Goal: Transaction & Acquisition: Obtain resource

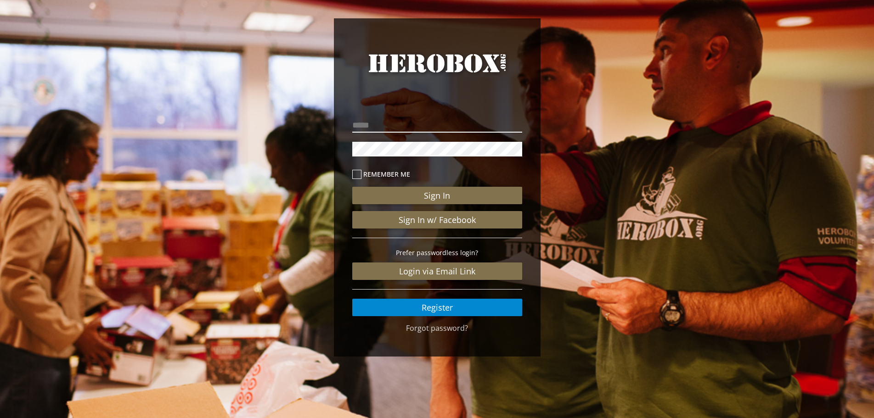
type input "**********"
click at [383, 175] on label "Remember me" at bounding box center [437, 174] width 170 height 11
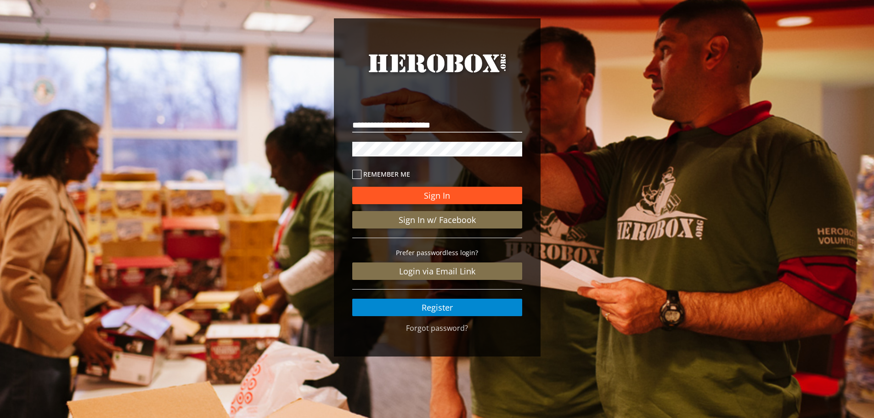
click at [396, 198] on button "Sign In" at bounding box center [437, 195] width 170 height 17
click at [441, 192] on button "Sign In" at bounding box center [437, 195] width 170 height 17
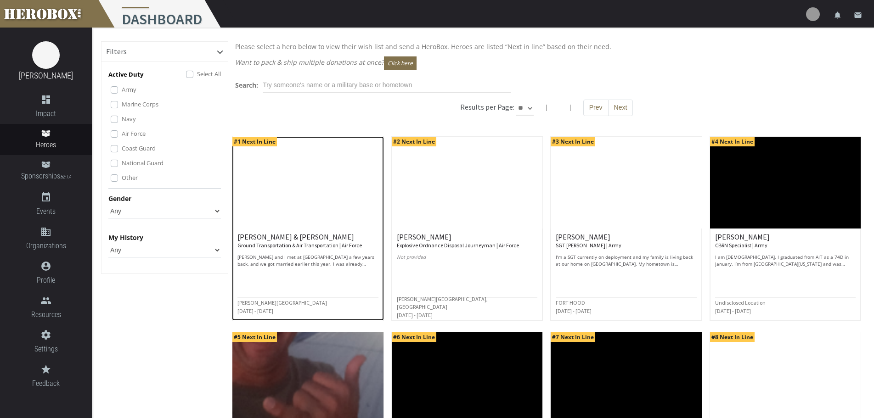
click at [269, 245] on small "Ground Transportation & Air Transportation | Air Force" at bounding box center [299, 245] width 124 height 7
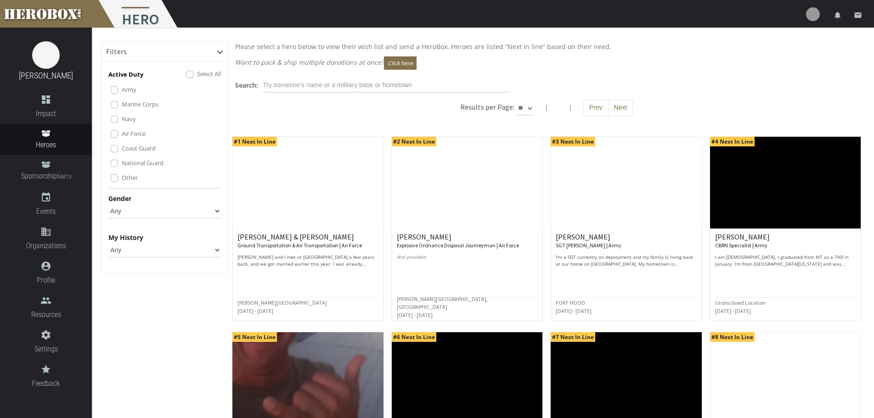
click at [142, 211] on select "Any Male Female" at bounding box center [164, 211] width 113 height 15
select select "Female"
click at [108, 204] on select "Any Male Female" at bounding box center [164, 211] width 113 height 15
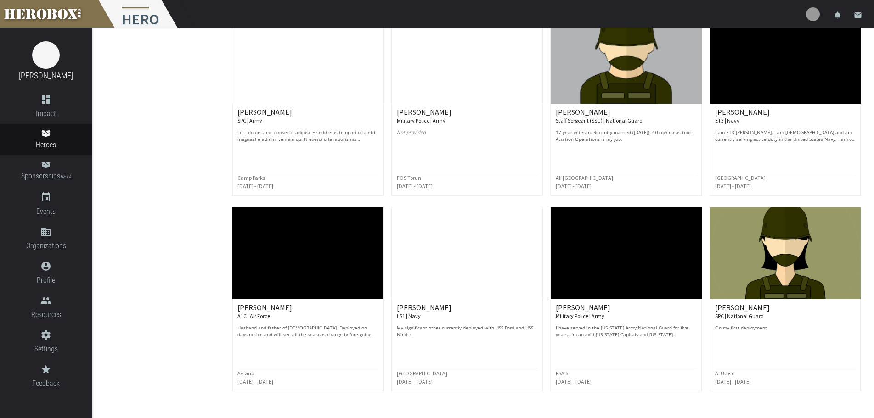
scroll to position [353, 0]
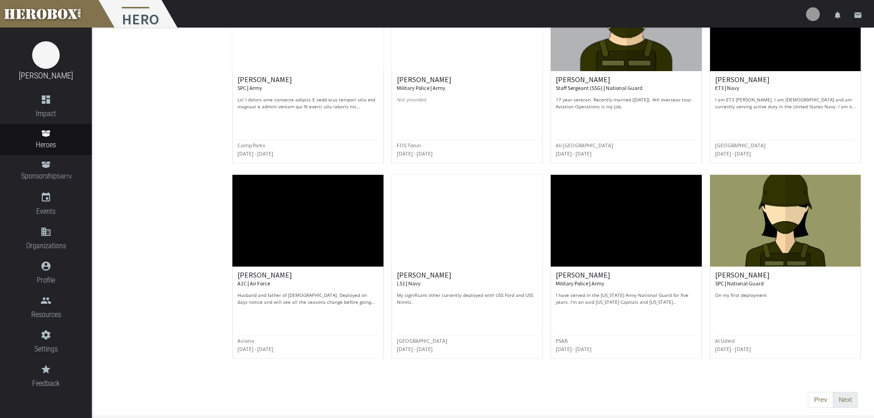
click at [840, 395] on button "Next" at bounding box center [845, 400] width 25 height 17
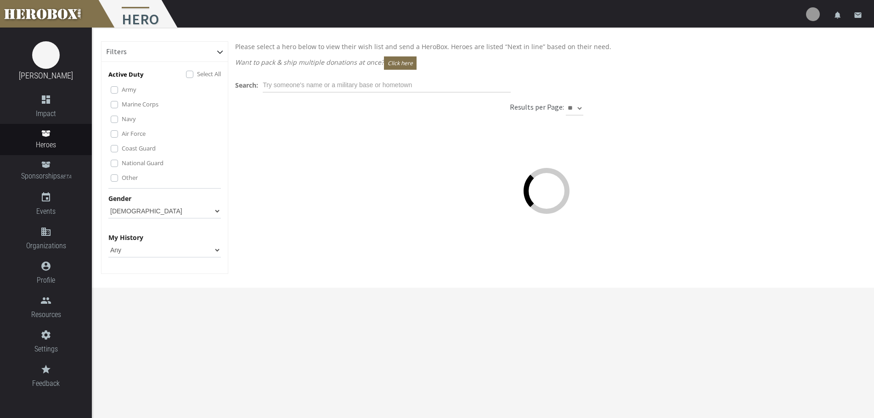
scroll to position [0, 0]
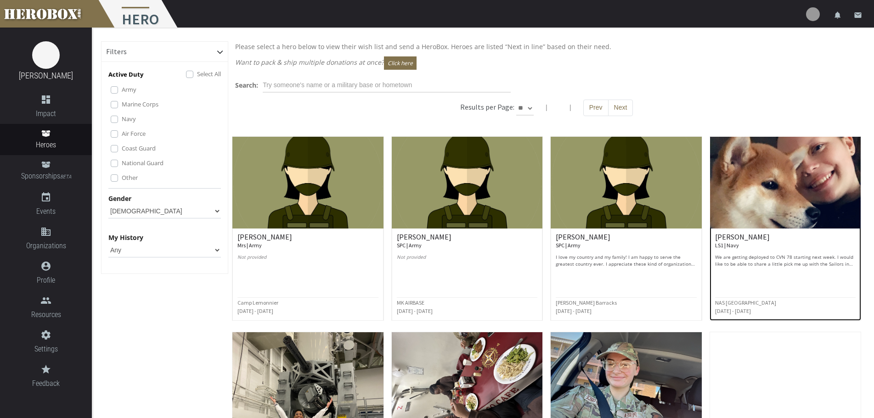
click at [767, 258] on p "We are getting deployed to CVN 78 starting next week. I would like to be able t…" at bounding box center [785, 261] width 141 height 14
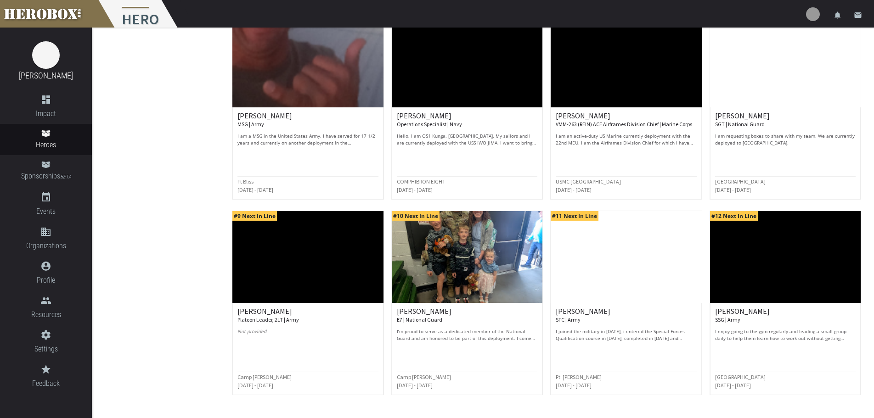
scroll to position [353, 0]
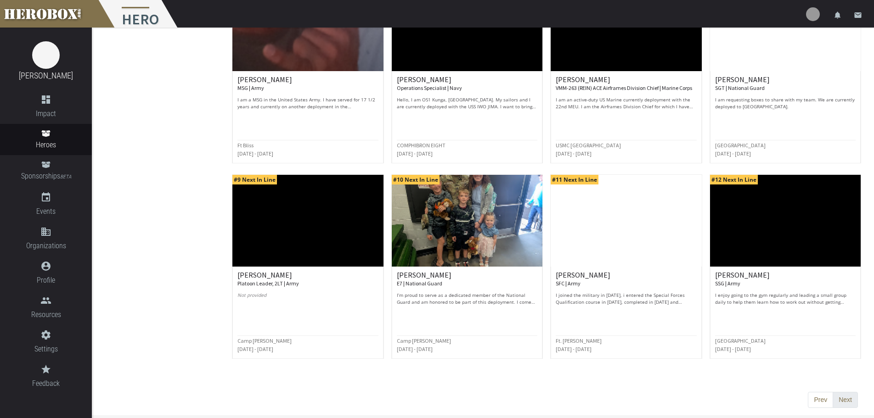
click at [845, 401] on button "Next" at bounding box center [845, 400] width 25 height 17
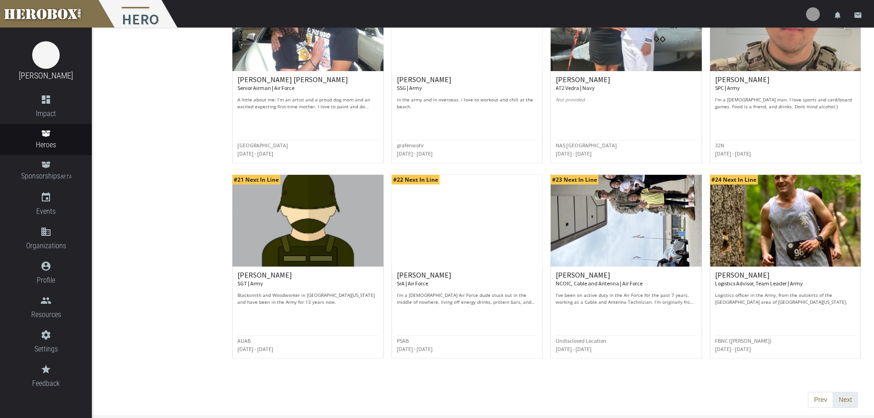
click at [843, 397] on button "Next" at bounding box center [845, 400] width 25 height 17
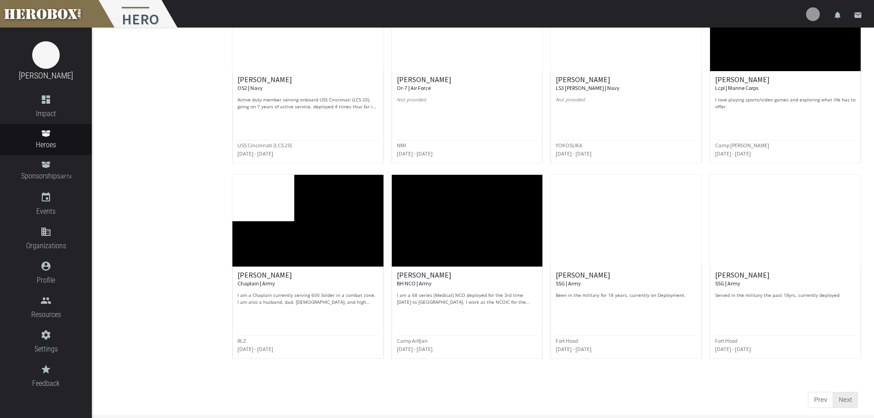
click at [841, 397] on button "Next" at bounding box center [845, 400] width 25 height 17
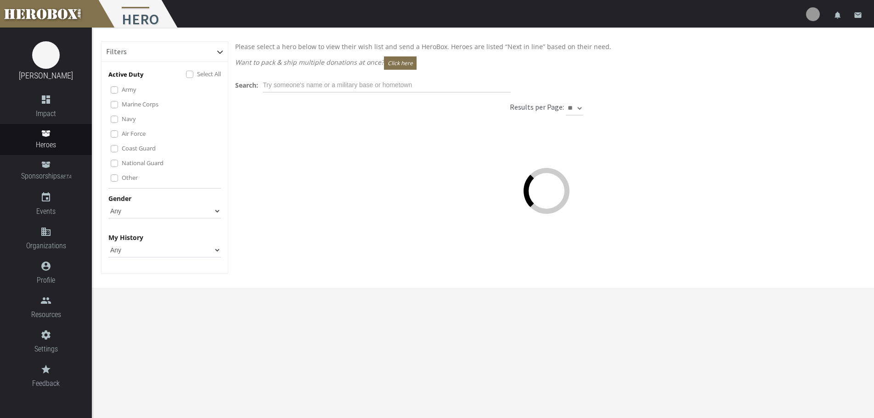
scroll to position [0, 0]
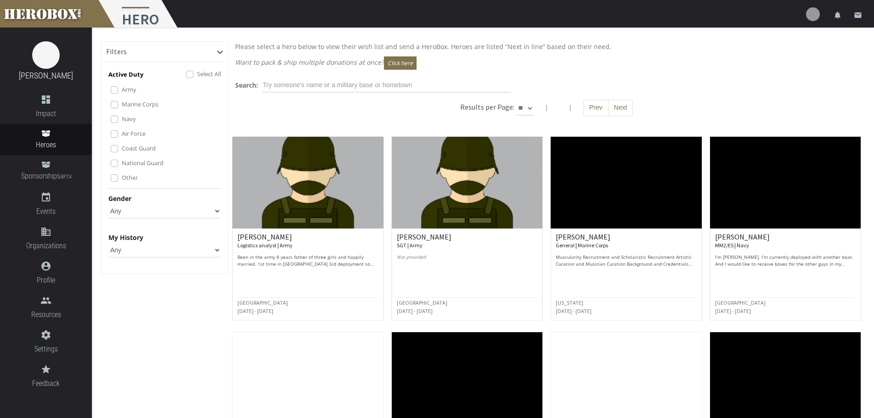
click at [205, 207] on select "Any Male Female" at bounding box center [164, 211] width 113 height 15
select select "Female"
click at [108, 204] on select "Any Male Female" at bounding box center [164, 211] width 113 height 15
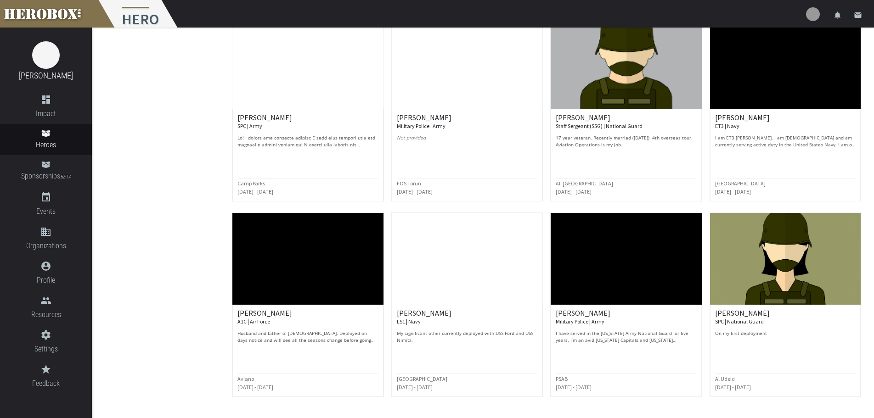
scroll to position [353, 0]
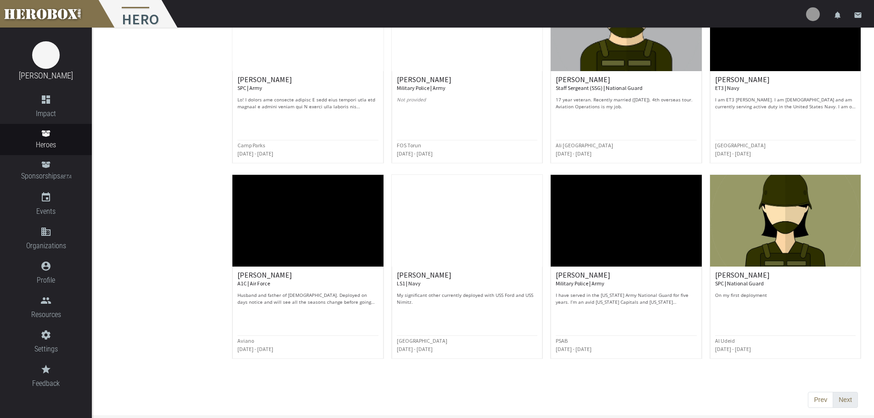
click at [840, 396] on button "Next" at bounding box center [845, 400] width 25 height 17
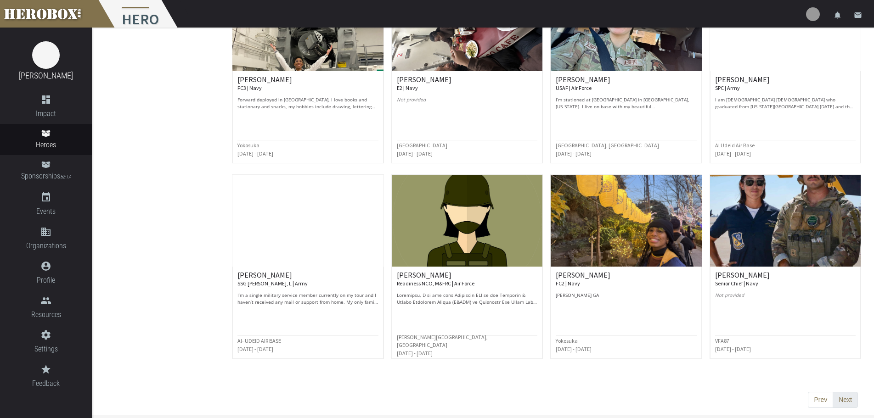
click at [850, 400] on button "Next" at bounding box center [845, 400] width 25 height 17
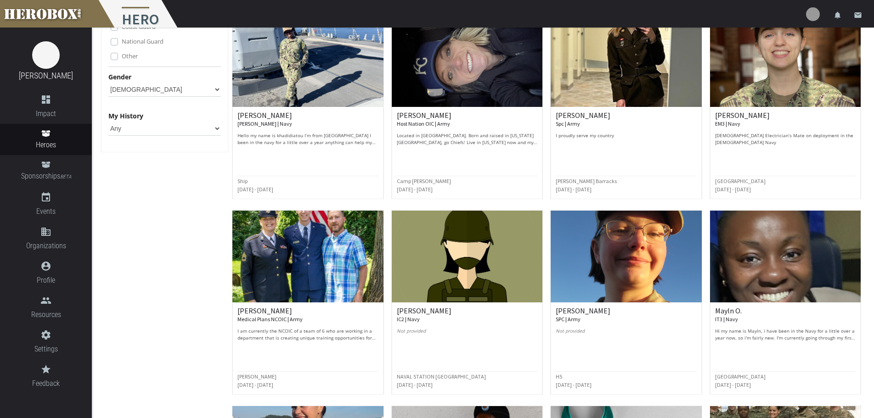
scroll to position [138, 0]
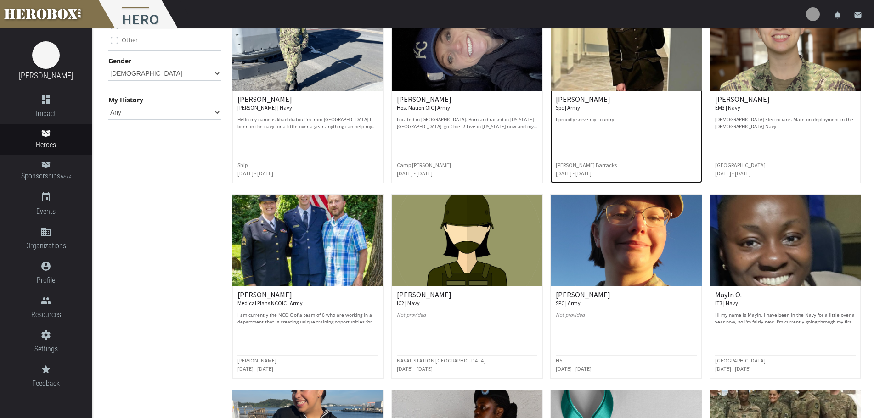
click at [590, 95] on div "Abreanna V. Spc | Army I proudly serve my country Schofield Barracks Jun 2023 -…" at bounding box center [626, 137] width 151 height 92
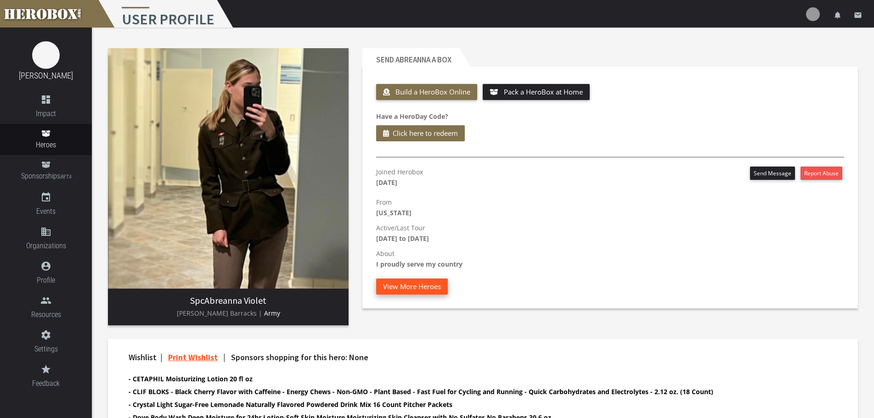
click at [440, 287] on button "View More Heroes" at bounding box center [412, 287] width 72 height 16
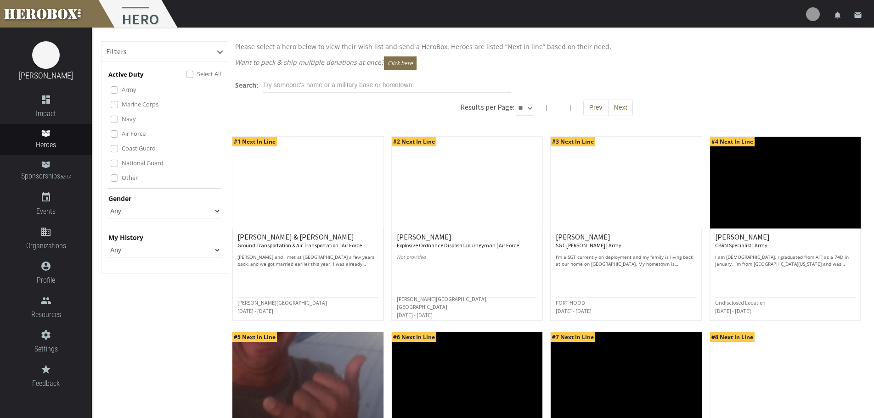
click at [192, 251] on select "Any None Pending Donations Sponsored" at bounding box center [164, 250] width 113 height 15
click at [210, 209] on select "Any Male Female" at bounding box center [164, 211] width 113 height 15
select select "Female"
click at [108, 204] on select "Any Male Female" at bounding box center [164, 211] width 113 height 15
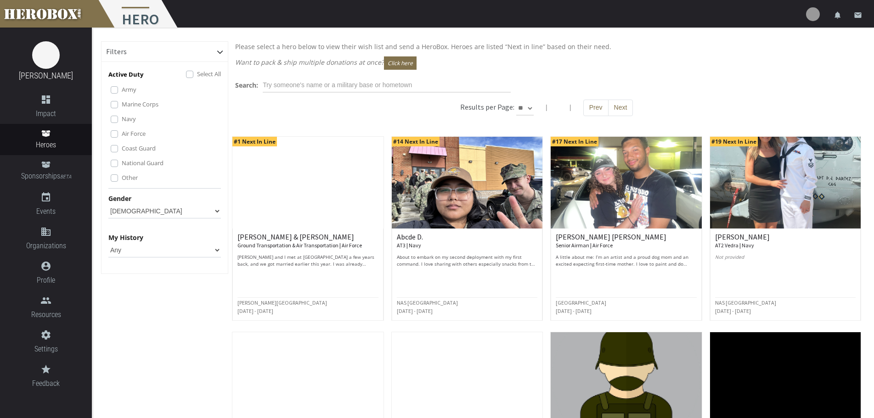
click at [527, 107] on select "** ** **" at bounding box center [524, 108] width 17 height 15
click at [516, 101] on select "** ** **" at bounding box center [524, 108] width 17 height 15
click at [524, 105] on select "** ** **" at bounding box center [524, 108] width 17 height 15
select select "*********"
click at [516, 101] on select "** ** **" at bounding box center [524, 108] width 17 height 15
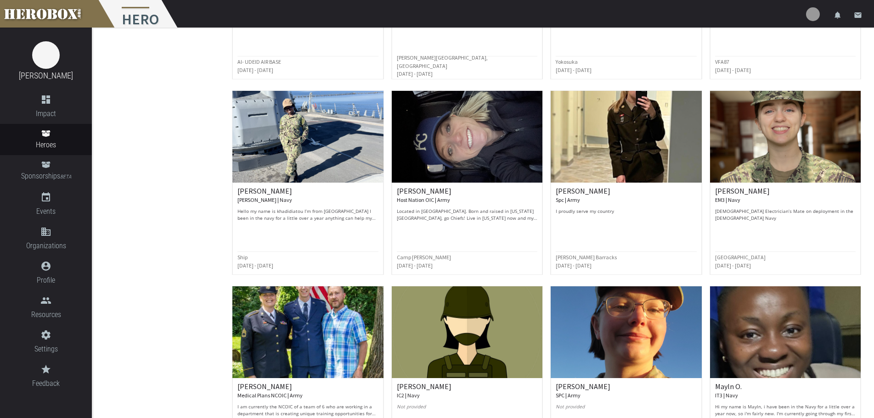
scroll to position [1194, 0]
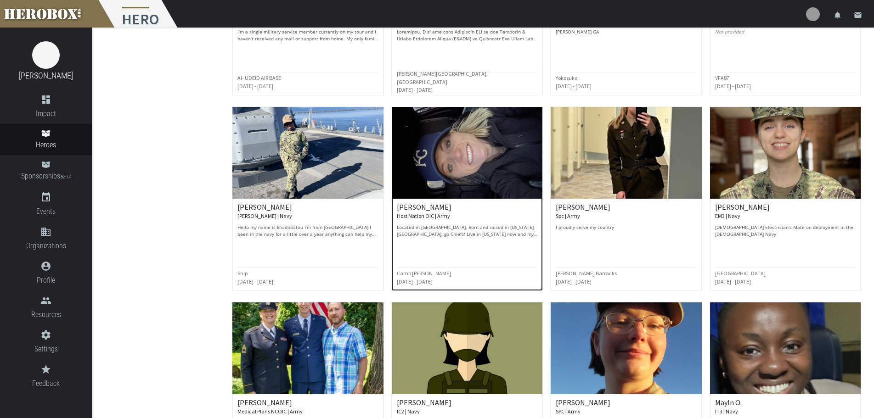
click at [479, 176] on img at bounding box center [467, 153] width 151 height 92
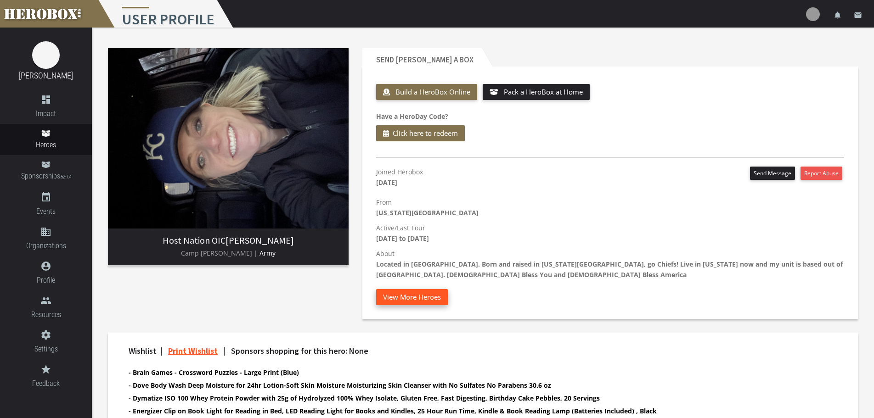
click at [386, 298] on button "View More Heroes" at bounding box center [412, 297] width 72 height 16
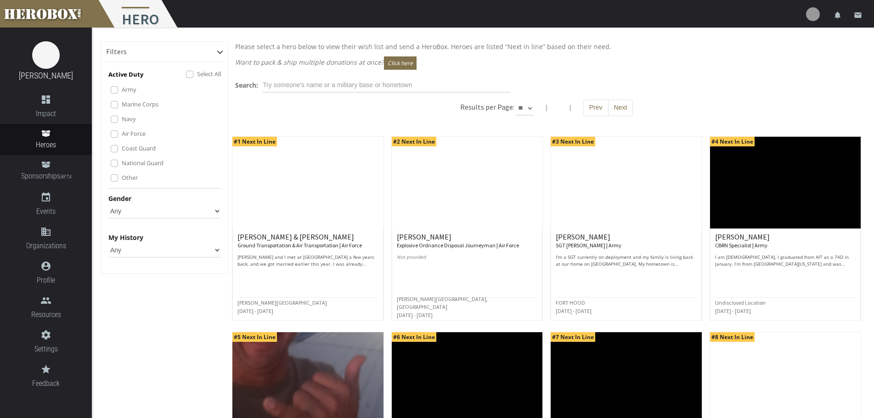
click at [115, 213] on select "Any Male Female" at bounding box center [164, 211] width 113 height 15
select select "Female"
click at [108, 204] on select "Any Male Female" at bounding box center [164, 211] width 113 height 15
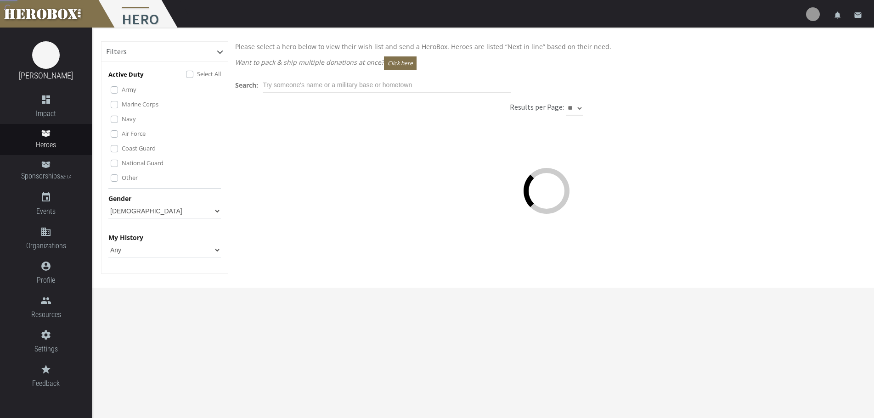
click at [534, 103] on div "Results per Page: ** ** **" at bounding box center [546, 107] width 73 height 9
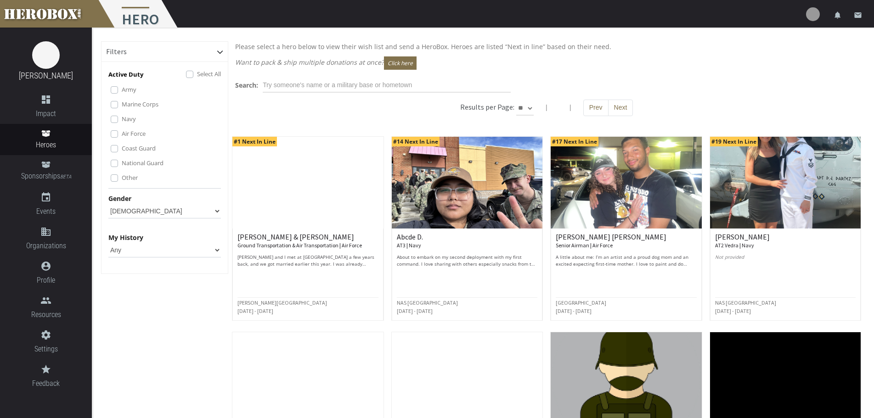
click at [522, 109] on select "** ** **" at bounding box center [524, 108] width 17 height 15
select select "*********"
click at [516, 101] on select "** ** **" at bounding box center [524, 108] width 17 height 15
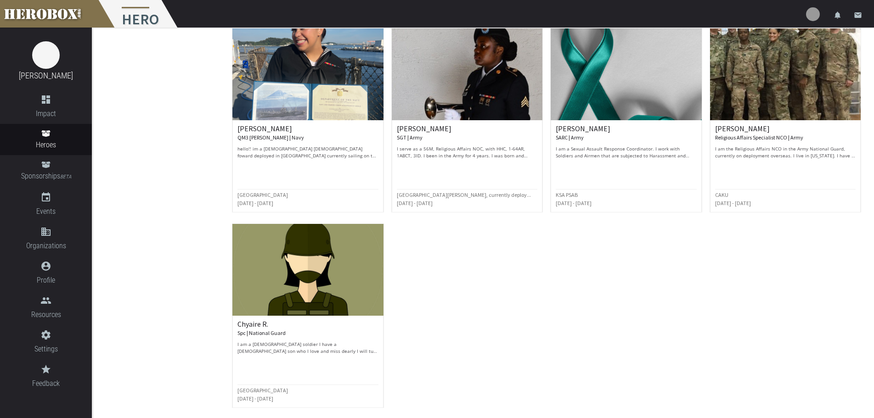
scroll to position [1667, 0]
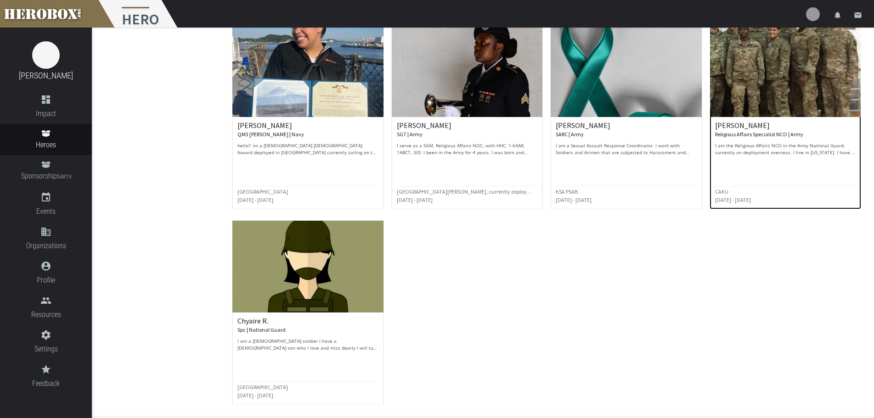
click at [756, 130] on h6 "Joan C. Religious Affairs Specialist NCO | Army" at bounding box center [785, 130] width 141 height 16
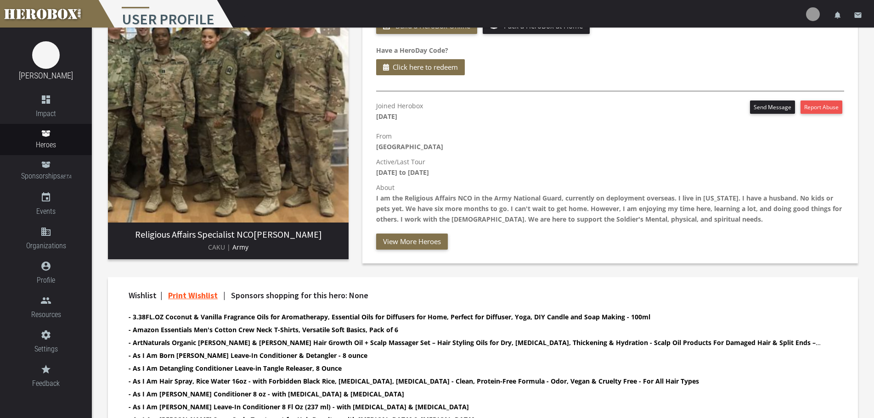
scroll to position [92, 0]
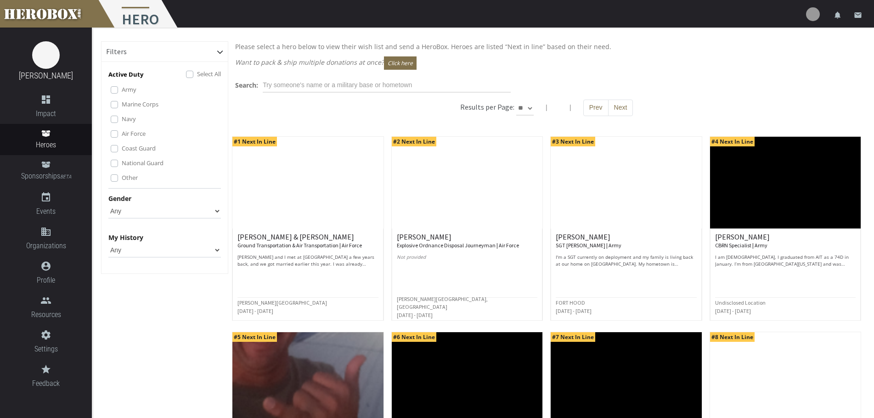
click at [185, 213] on select "Any Male Female" at bounding box center [164, 211] width 113 height 15
select select "Female"
click at [108, 204] on select "Any Male Female" at bounding box center [164, 211] width 113 height 15
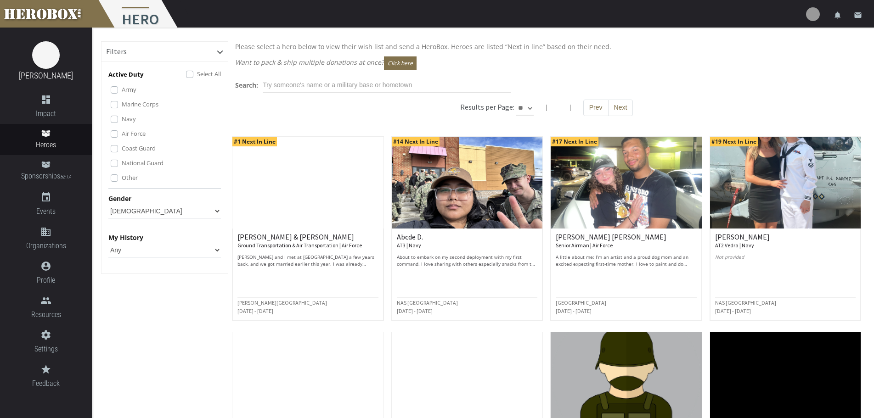
click at [531, 110] on select "** ** **" at bounding box center [524, 108] width 17 height 15
select select "*********"
click at [516, 101] on select "** ** **" at bounding box center [524, 108] width 17 height 15
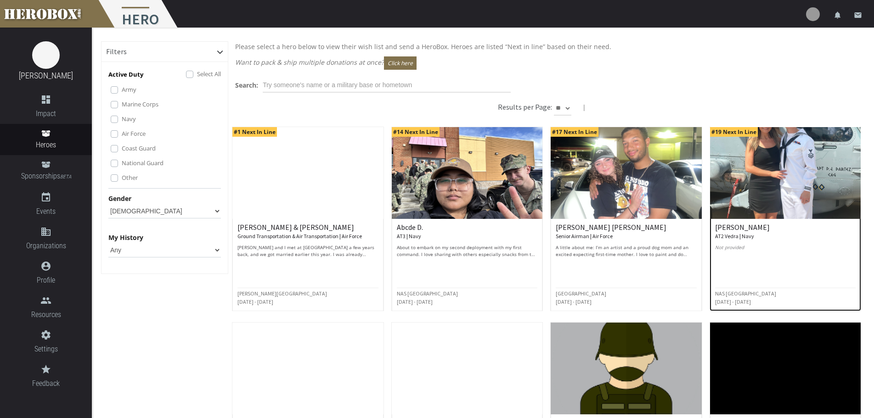
click at [778, 182] on img at bounding box center [785, 173] width 151 height 92
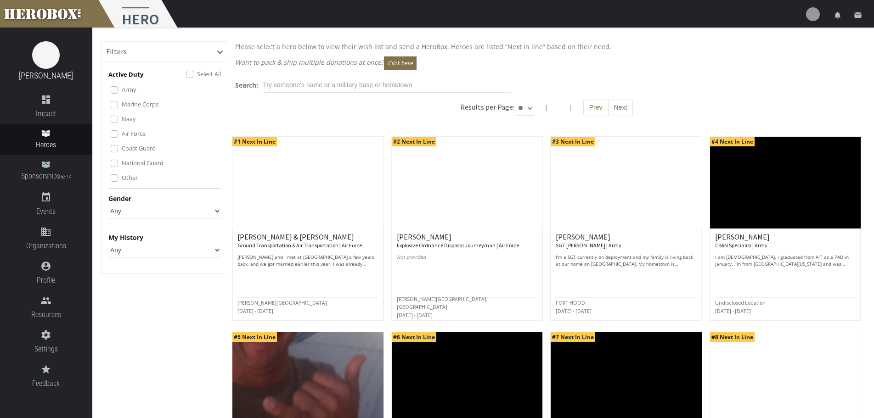
click at [531, 104] on select "** ** **" at bounding box center [524, 108] width 17 height 15
select select "*********"
click at [516, 101] on select "** ** **" at bounding box center [524, 108] width 17 height 15
click at [219, 207] on select "Any Male Female" at bounding box center [164, 211] width 113 height 15
select select "Female"
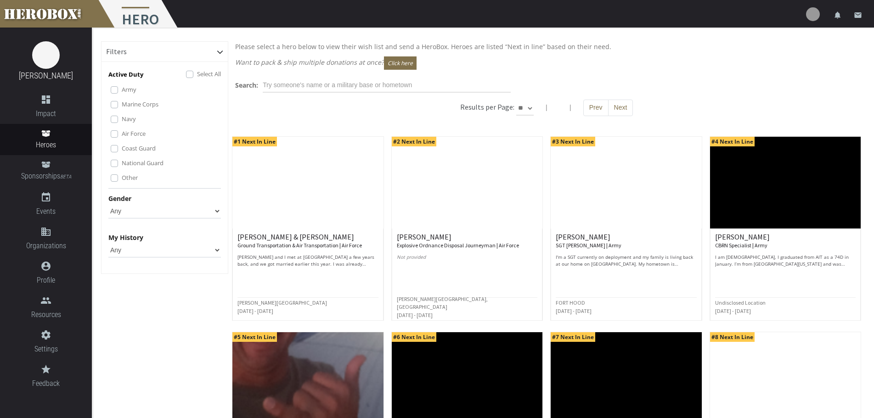
click at [108, 204] on select "Any Male Female" at bounding box center [164, 211] width 113 height 15
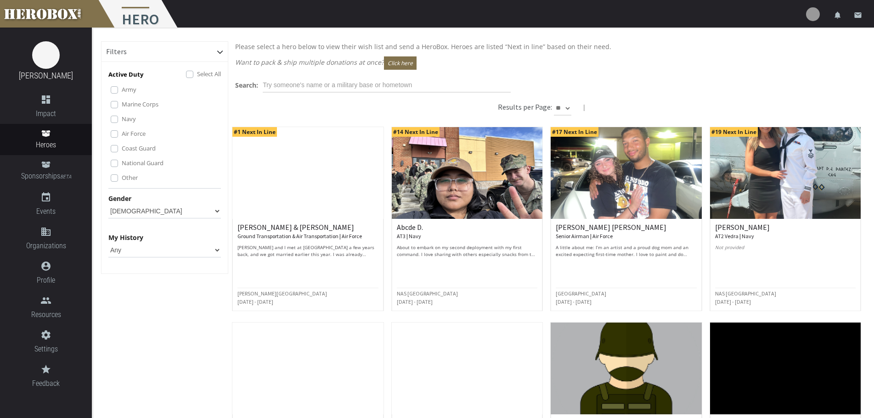
click at [218, 247] on select "Any None Pending Donations Sponsored" at bounding box center [164, 250] width 113 height 15
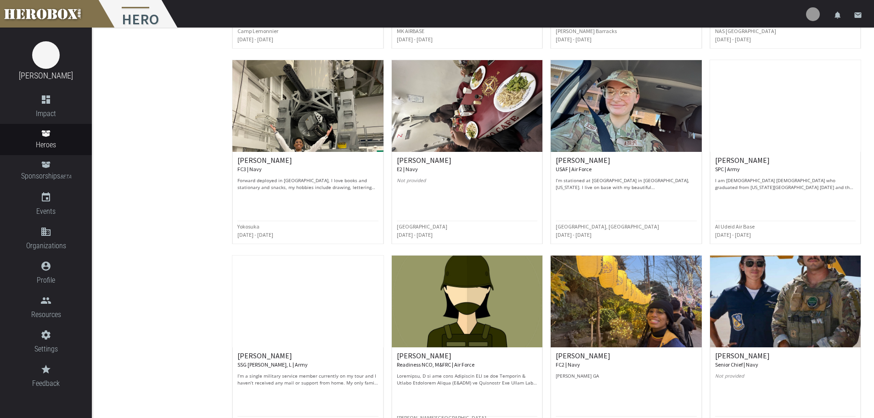
scroll to position [873, 0]
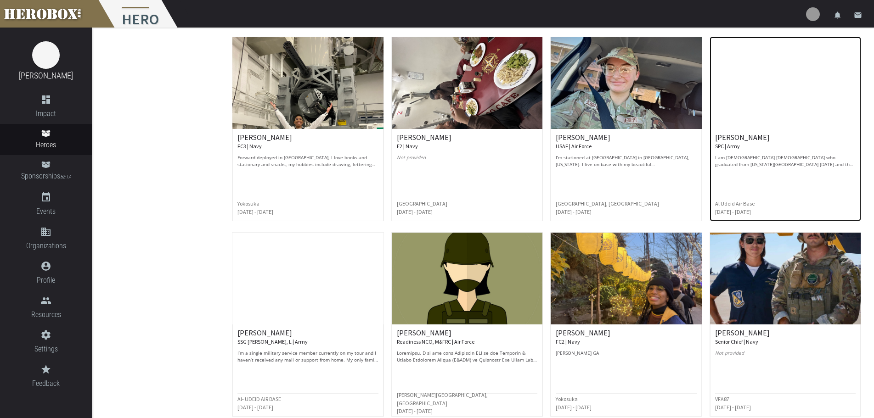
click at [733, 155] on p "I am 22 year old female who graduated from Virginia Tech in three years and the…" at bounding box center [785, 161] width 141 height 14
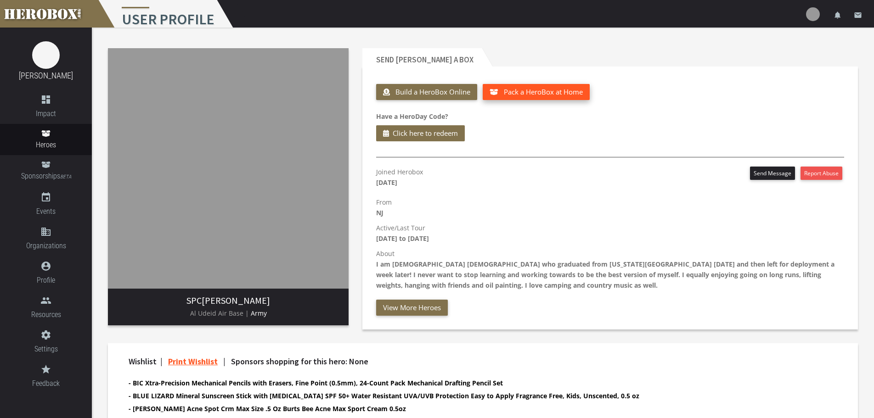
click at [571, 90] on button "Pack a HeroBox at Home" at bounding box center [536, 92] width 107 height 16
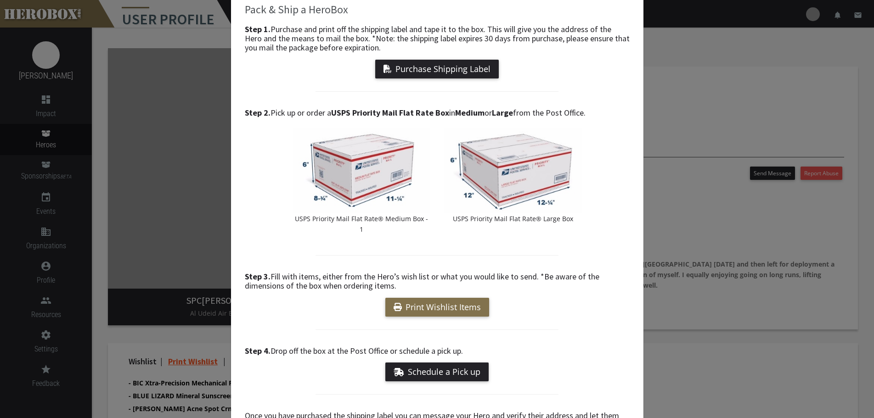
scroll to position [63, 0]
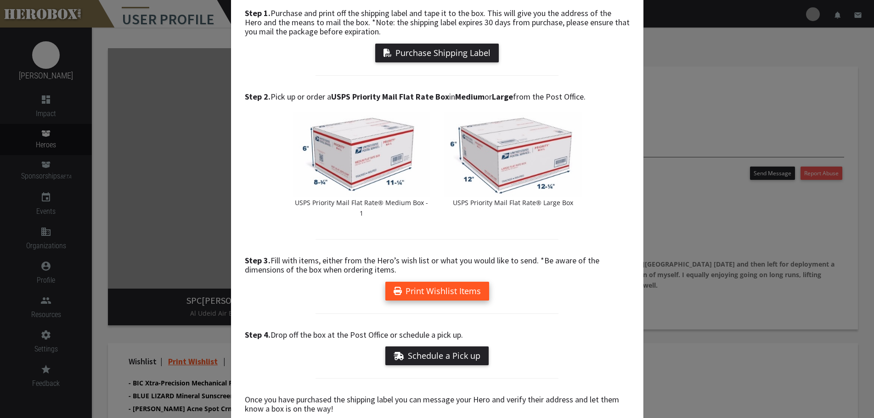
click at [429, 283] on link "Print Wishlist Items" at bounding box center [437, 291] width 104 height 19
click at [662, 47] on div "Pack & Ship a HeroBox Step 1. Purchase and print off the shipping label and tap…" at bounding box center [437, 209] width 874 height 418
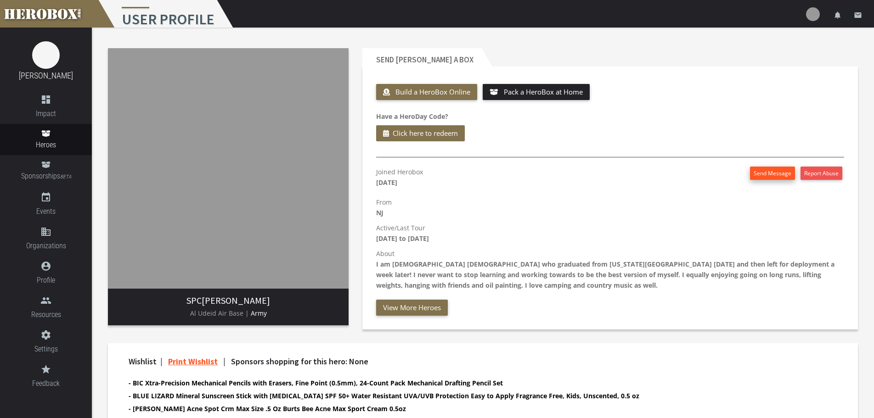
click at [764, 168] on button "Send Message" at bounding box center [772, 173] width 45 height 13
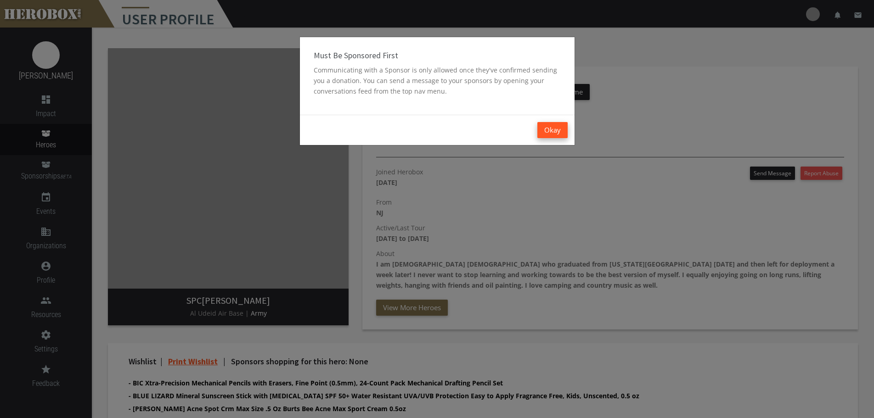
click at [552, 132] on button "Okay" at bounding box center [552, 130] width 30 height 16
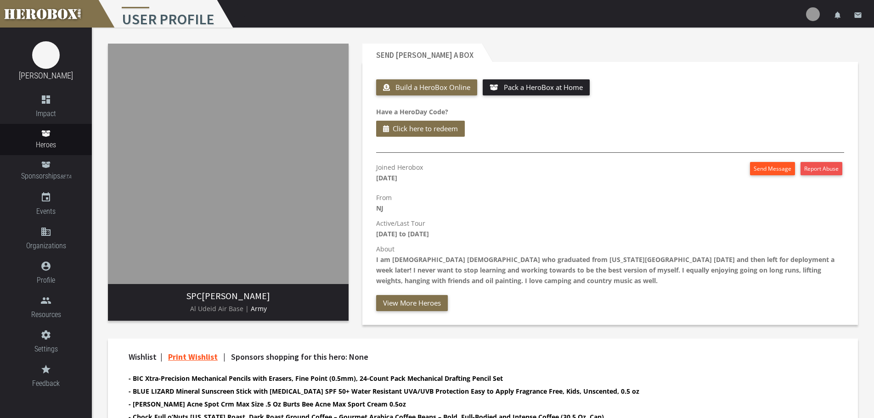
scroll to position [0, 0]
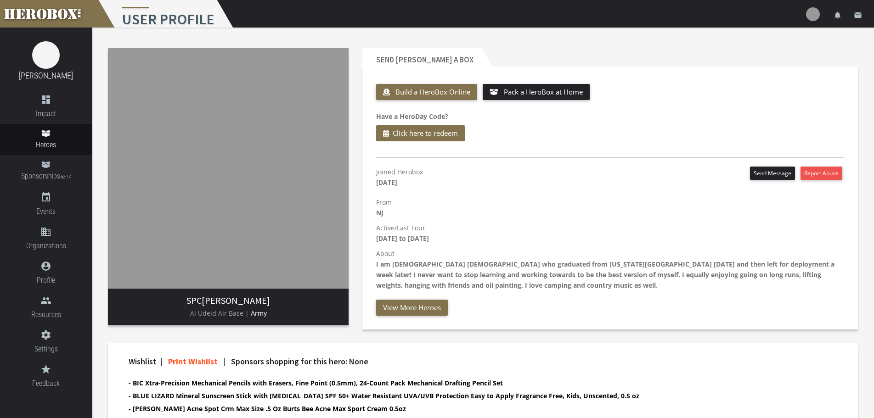
click at [142, 359] on h4 "Wishlist | Print Wishlist | Sponsors shopping for this hero: None" at bounding box center [475, 361] width 693 height 9
click at [714, 245] on div "Joined Herobox August 15th 2025 Send Message Report Abuse From NJ Active/Last T…" at bounding box center [610, 241] width 482 height 149
drag, startPoint x: 192, startPoint y: 314, endPoint x: 243, endPoint y: 317, distance: 51.5
click at [243, 317] on span "Al Udeid Air Base |" at bounding box center [219, 313] width 59 height 9
copy span "Al Udeid Air Base"
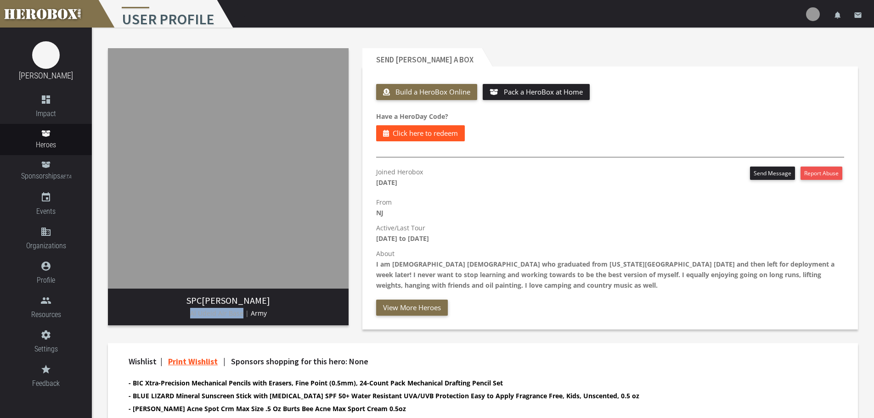
click at [445, 137] on span "Click here to redeem" at bounding box center [425, 133] width 65 height 11
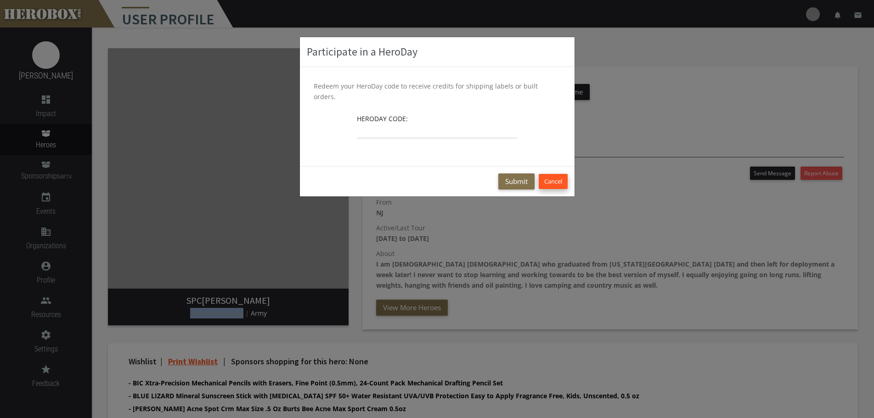
click at [552, 177] on button "Cancel" at bounding box center [553, 181] width 29 height 15
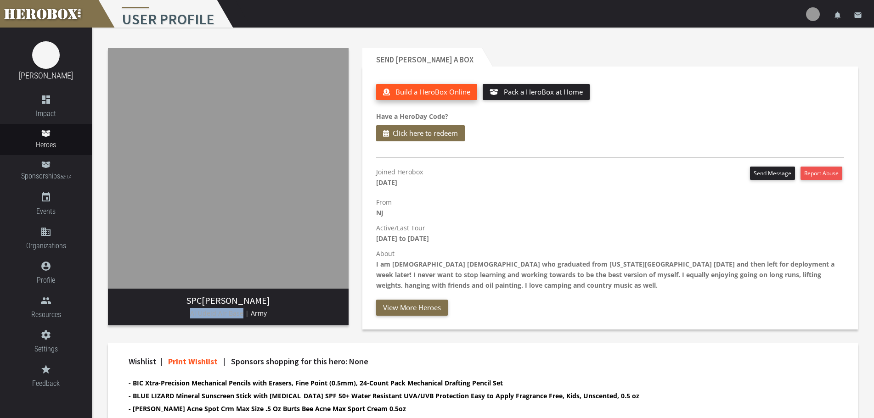
click at [421, 90] on span "Build a HeroBox Online" at bounding box center [432, 91] width 75 height 9
click at [766, 174] on button "Send Message" at bounding box center [772, 173] width 45 height 13
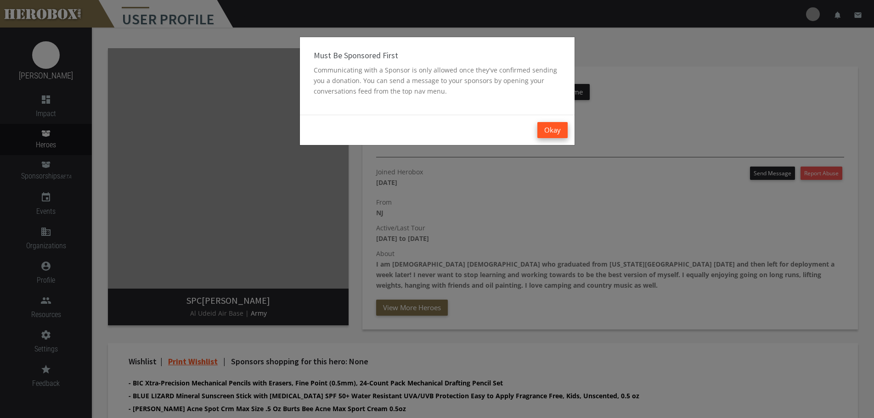
click at [553, 129] on button "Okay" at bounding box center [552, 130] width 30 height 16
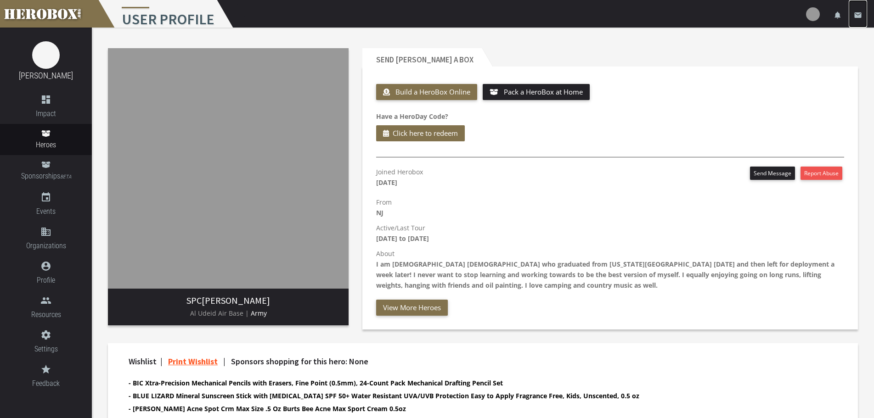
click at [860, 14] on icon "email" at bounding box center [858, 15] width 8 height 8
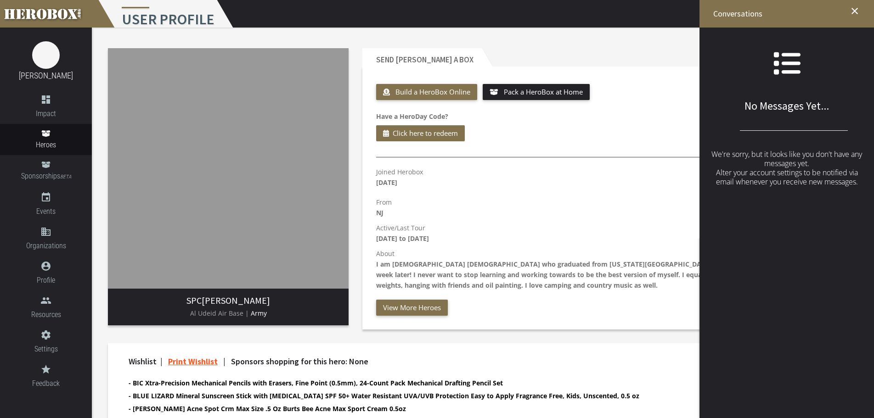
click at [787, 66] on icon at bounding box center [787, 64] width 28 height 28
click at [852, 10] on icon "close" at bounding box center [854, 11] width 11 height 11
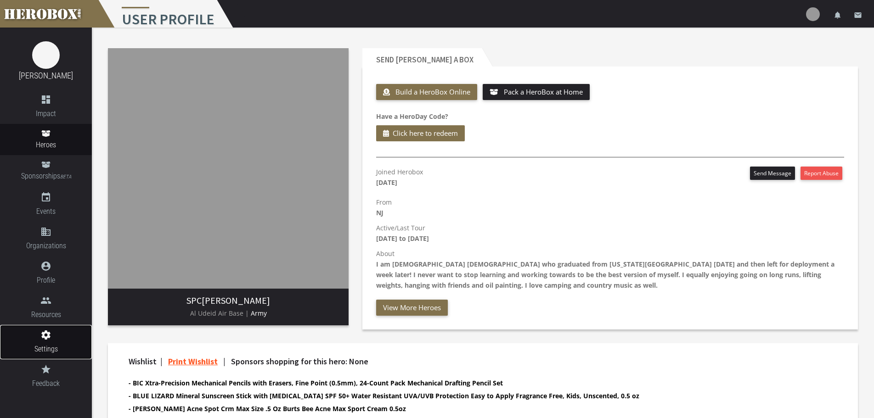
click at [40, 336] on icon "settings" at bounding box center [46, 335] width 92 height 11
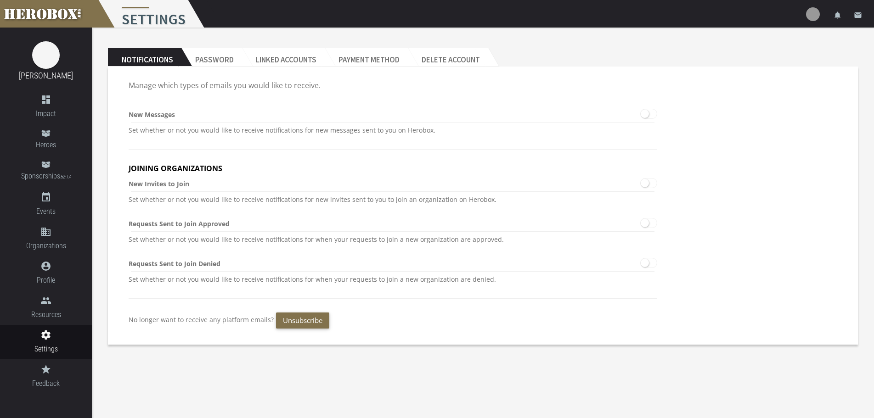
click at [641, 109] on icon at bounding box center [641, 109] width 0 height 0
click at [122, 396] on body "menu Settings settings Settings lock Logout notifications email Megan Stensrud …" at bounding box center [437, 209] width 874 height 418
click at [28, 360] on link "grade Feedback" at bounding box center [46, 377] width 92 height 34
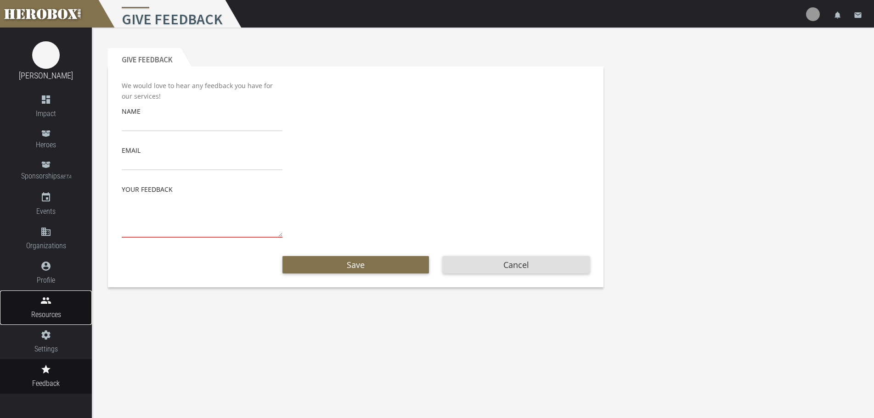
click at [42, 312] on span "Resources" at bounding box center [46, 314] width 92 height 11
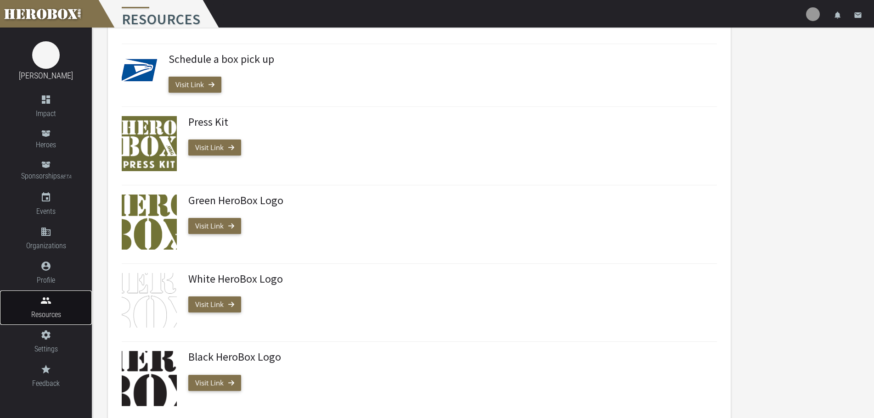
scroll to position [372, 0]
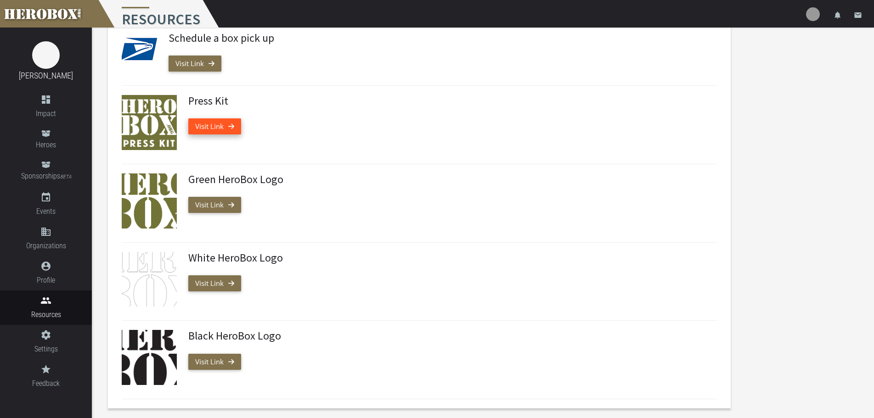
click at [197, 129] on link "Visit Link" at bounding box center [214, 126] width 53 height 16
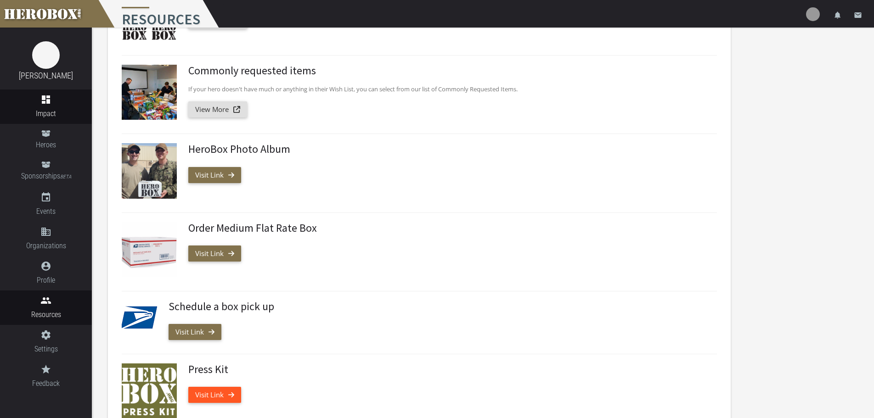
scroll to position [0, 0]
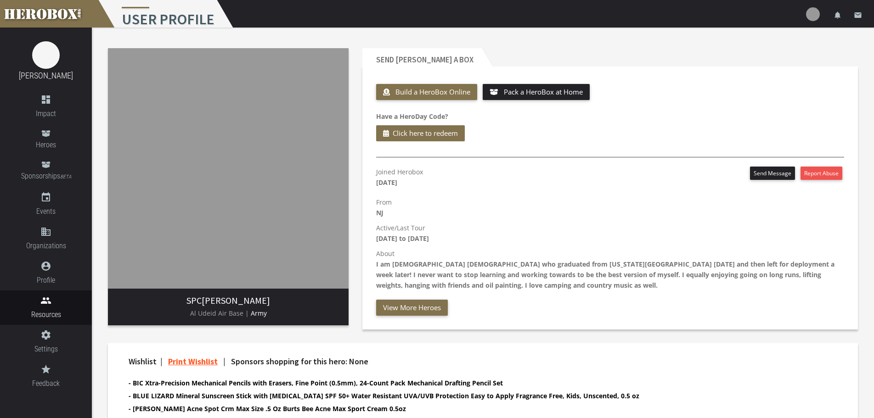
click at [268, 298] on h3 "SPC Dori Valentine" at bounding box center [228, 301] width 226 height 10
click at [247, 297] on h3 "SPC Dori Valentine" at bounding box center [228, 301] width 226 height 10
click at [763, 172] on button "Send Message" at bounding box center [772, 173] width 45 height 13
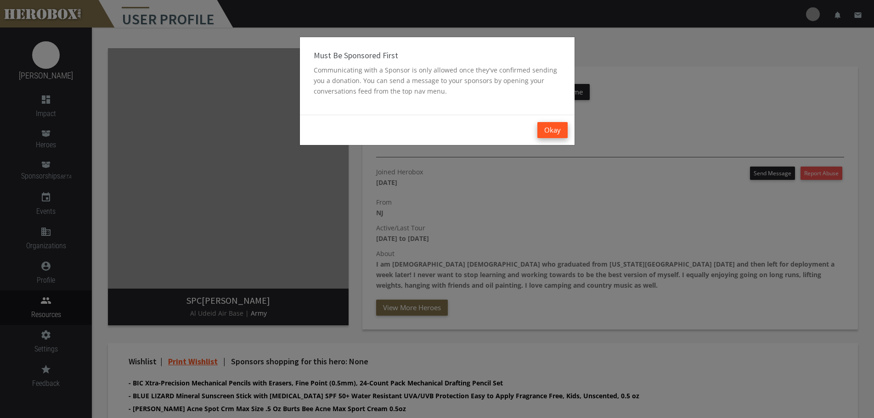
click at [558, 128] on button "Okay" at bounding box center [552, 130] width 30 height 16
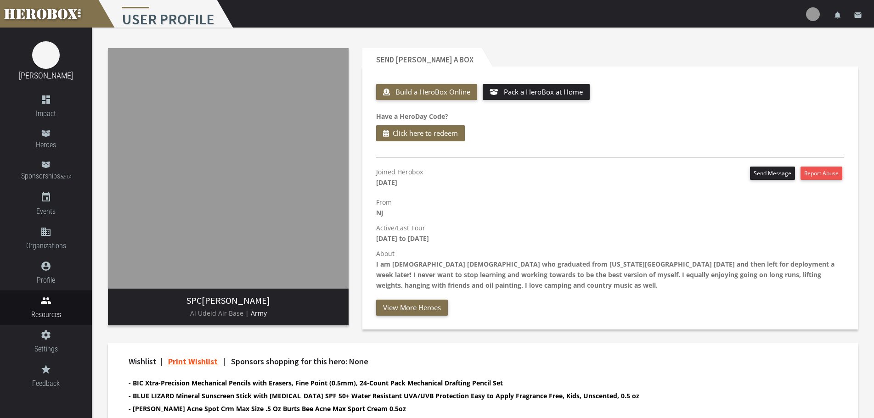
click at [811, 12] on img at bounding box center [813, 14] width 14 height 14
click at [836, 13] on icon "notifications" at bounding box center [838, 15] width 8 height 8
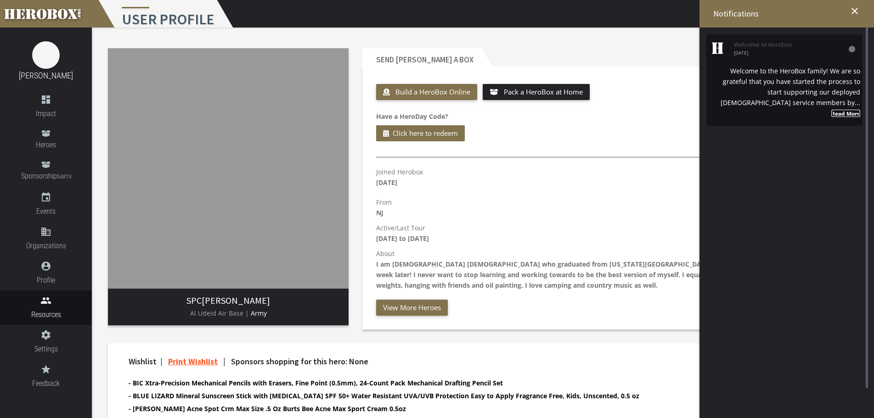
click at [840, 110] on strong "Read More" at bounding box center [845, 113] width 29 height 7
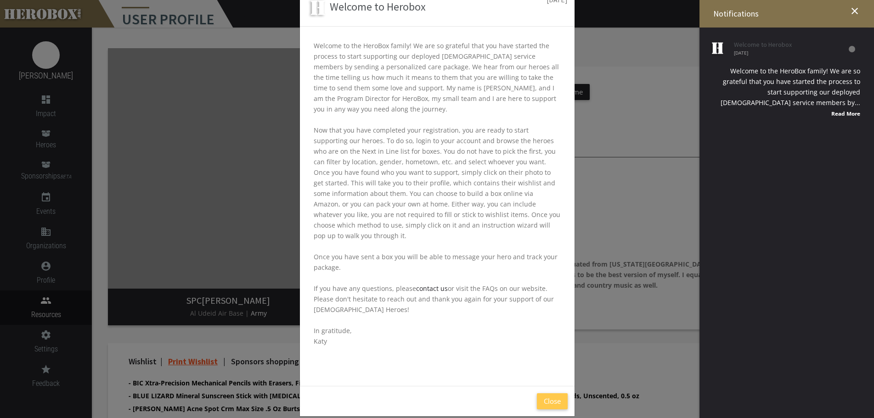
scroll to position [50, 0]
click at [557, 392] on button "Close" at bounding box center [552, 400] width 31 height 16
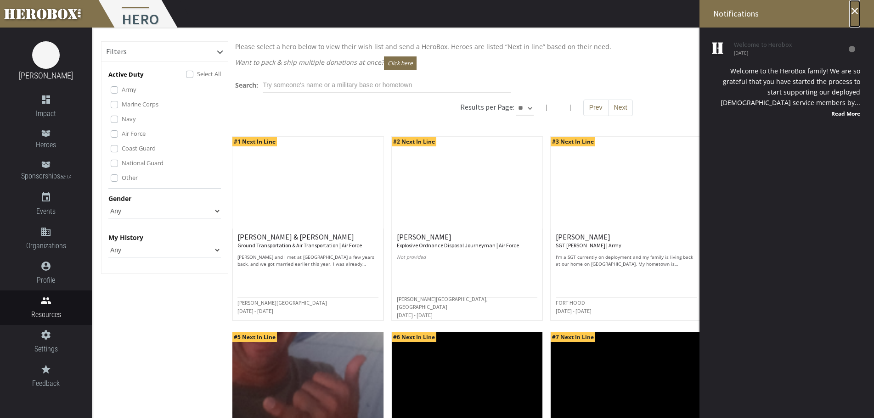
click at [851, 9] on icon "close" at bounding box center [854, 11] width 11 height 11
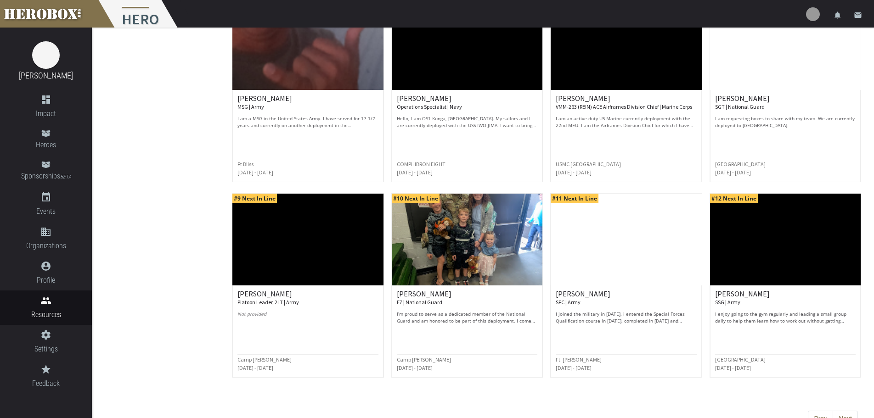
scroll to position [353, 0]
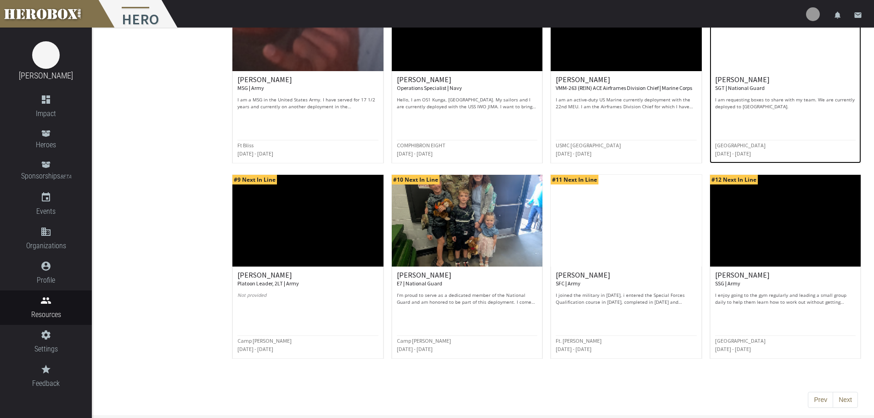
click at [723, 111] on div "Charles M. SGT | National Guard I am requesting boxes to share with my team. We…" at bounding box center [785, 108] width 141 height 64
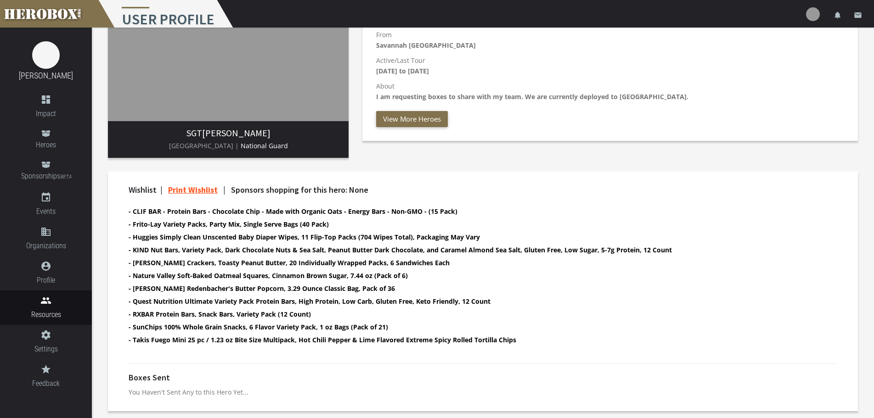
scroll to position [76, 0]
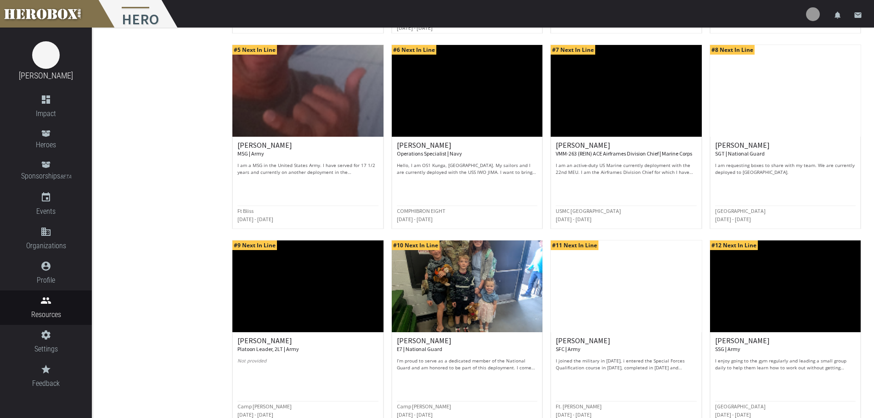
scroll to position [353, 0]
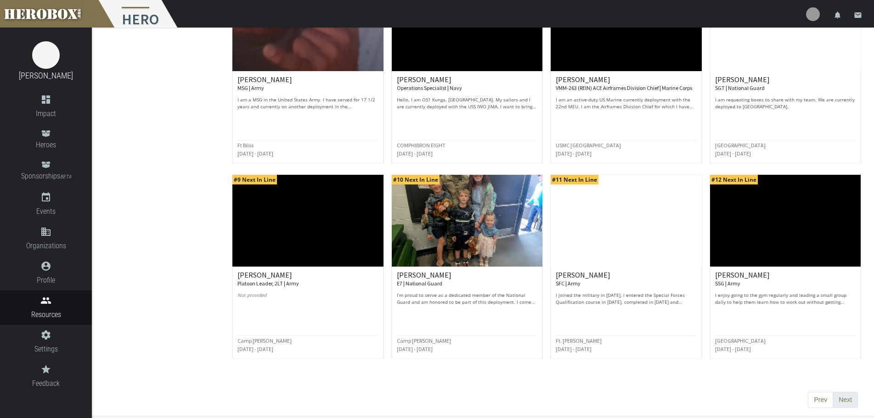
click at [845, 397] on button "Next" at bounding box center [845, 400] width 25 height 17
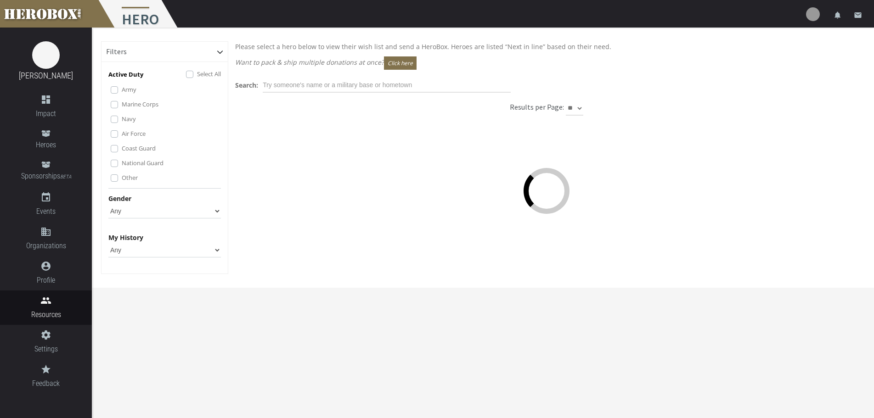
scroll to position [0, 0]
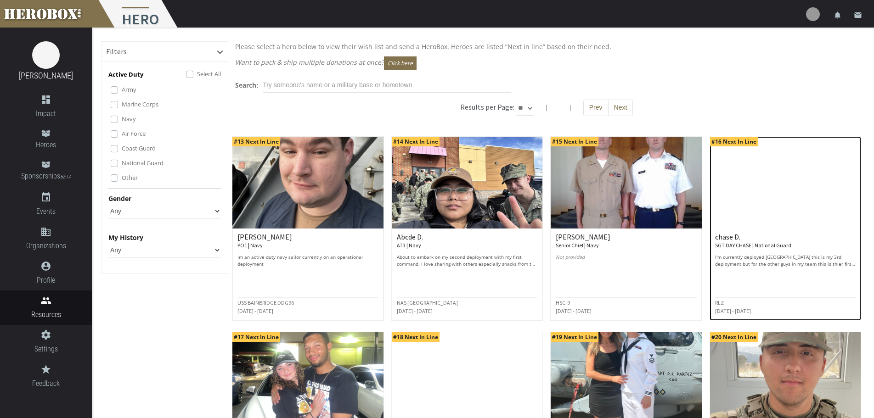
click at [760, 257] on p "I'm currently deployed syria this is my 3rd deployment but for the other guys i…" at bounding box center [785, 261] width 141 height 14
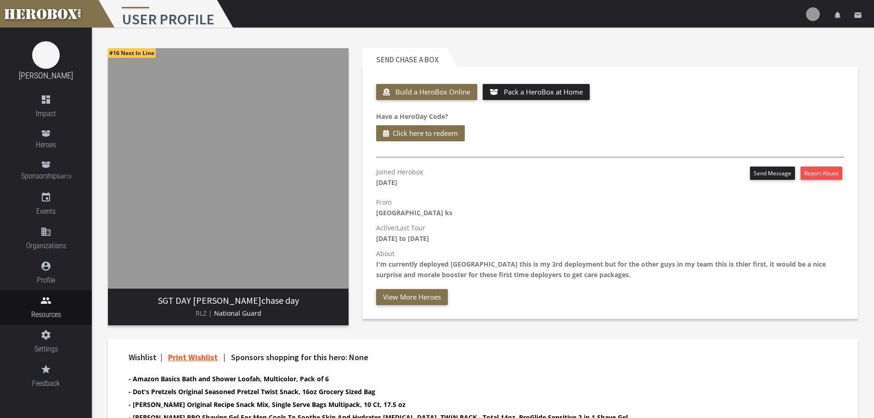
click at [201, 316] on span "RLZ |" at bounding box center [204, 313] width 17 height 9
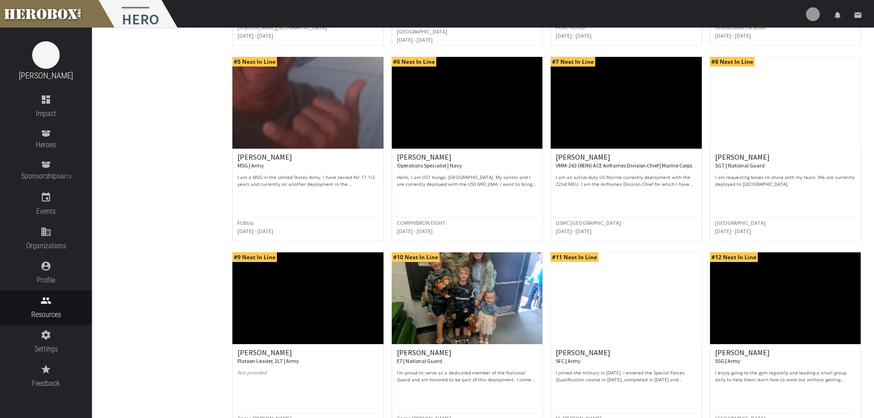
scroll to position [353, 0]
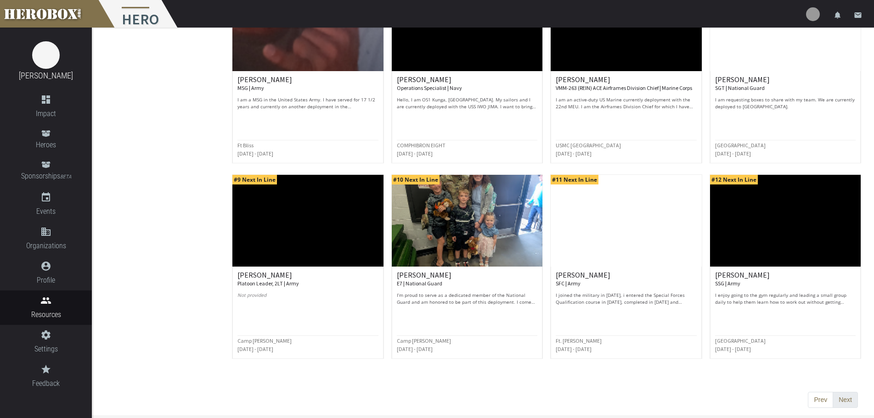
click at [846, 396] on button "Next" at bounding box center [845, 400] width 25 height 17
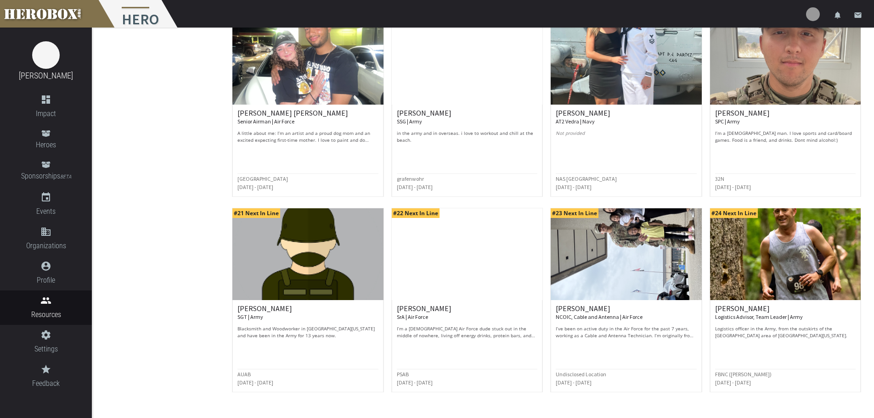
scroll to position [321, 0]
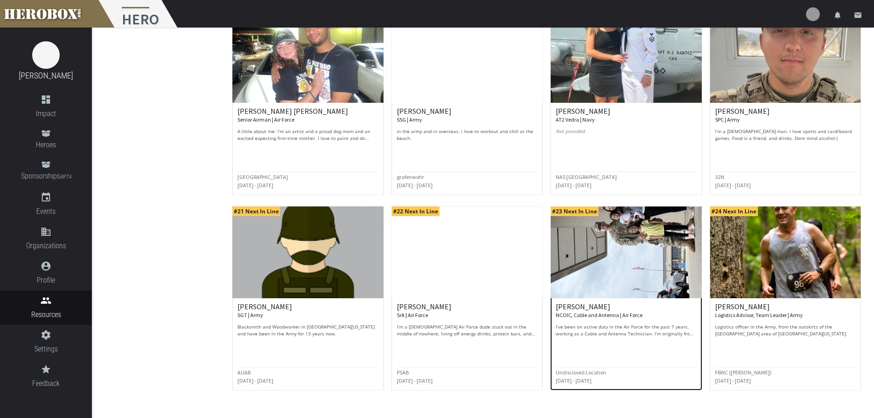
click at [686, 270] on img at bounding box center [626, 253] width 151 height 92
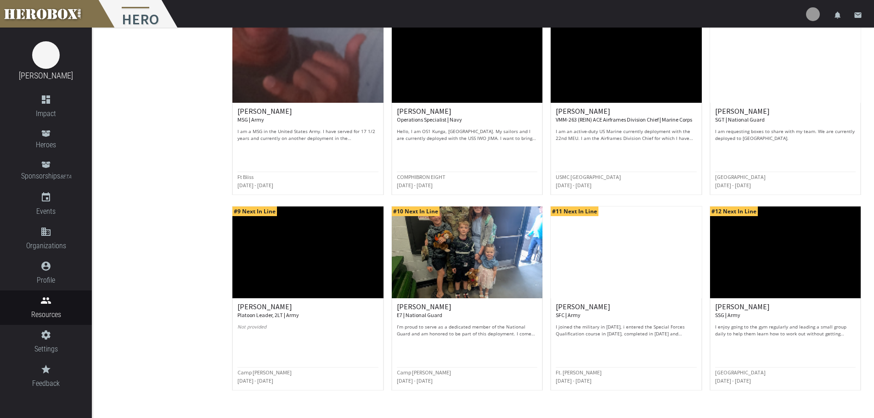
scroll to position [353, 0]
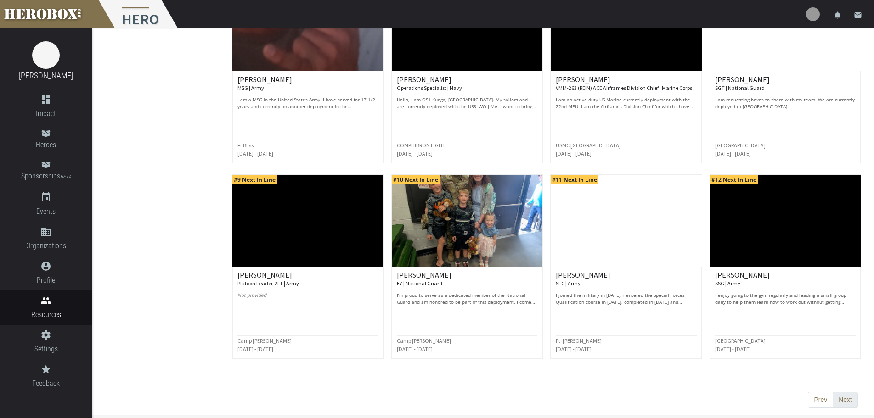
click at [854, 399] on button "Next" at bounding box center [845, 400] width 25 height 17
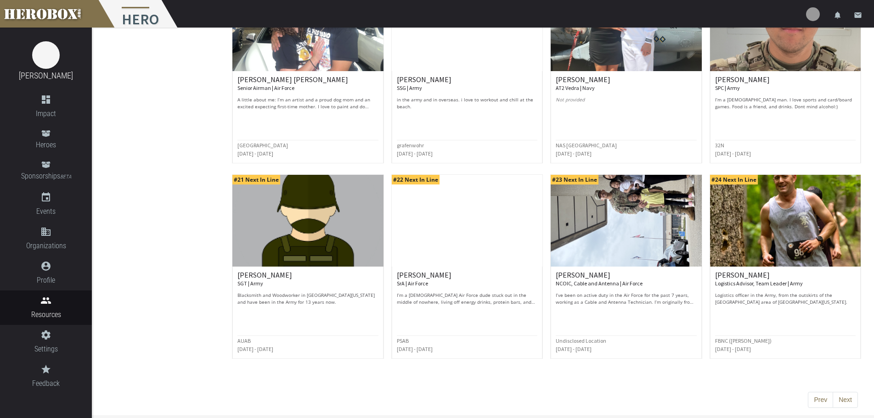
click at [863, 409] on div "Prev Next" at bounding box center [546, 393] width 637 height 46
click at [845, 398] on button "Next" at bounding box center [845, 400] width 25 height 17
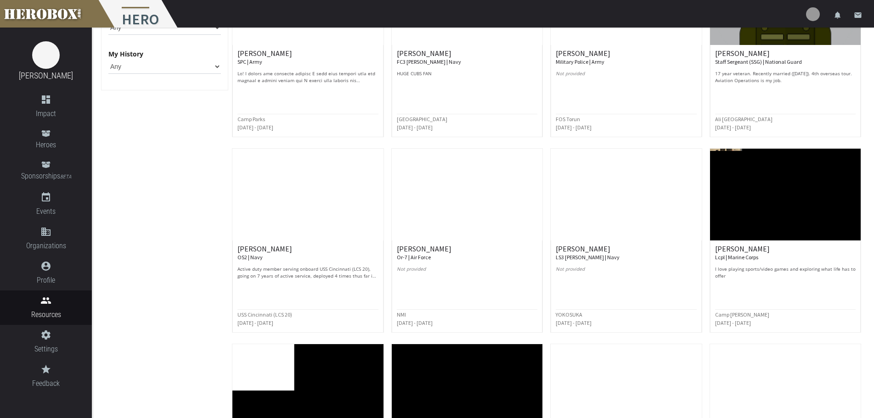
scroll to position [230, 0]
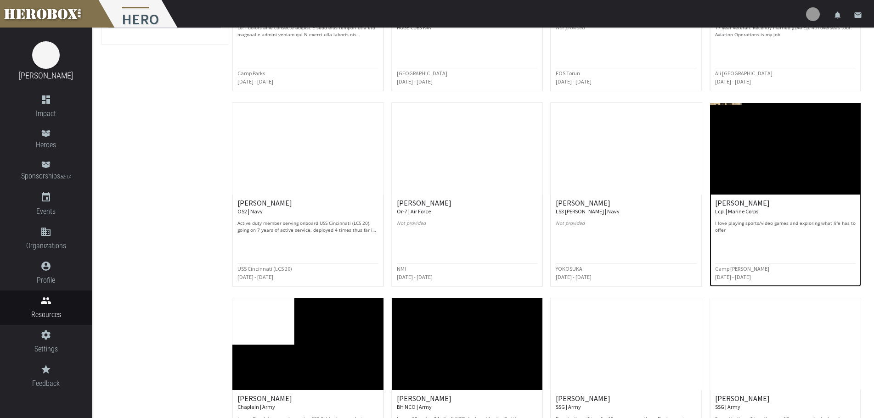
click at [799, 169] on img at bounding box center [785, 149] width 151 height 92
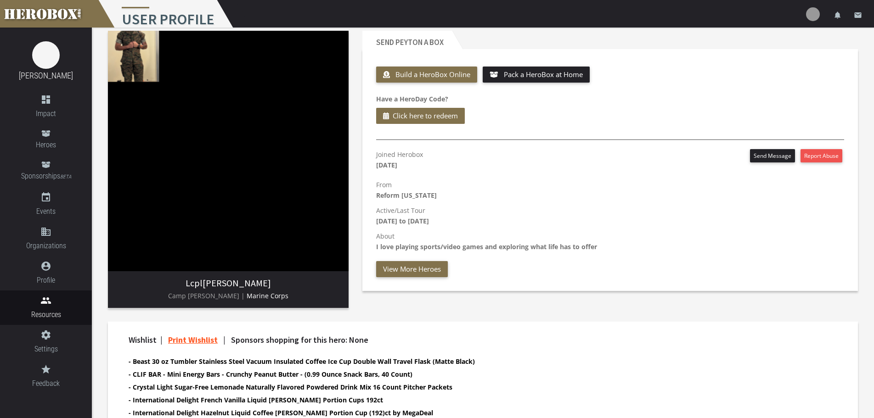
scroll to position [17, 0]
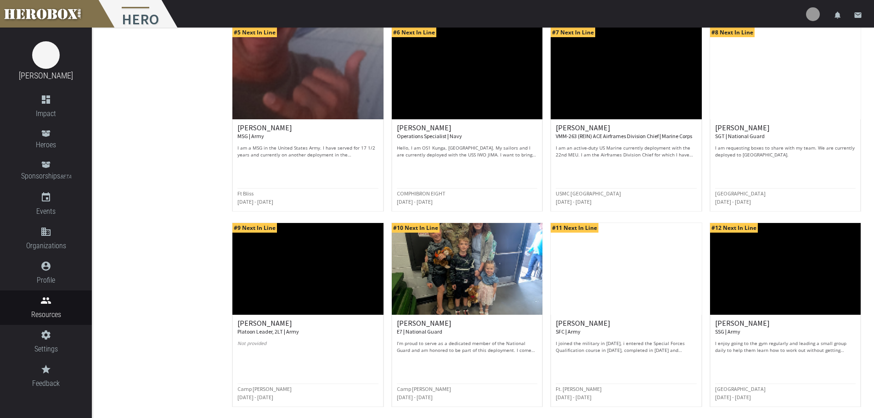
scroll to position [353, 0]
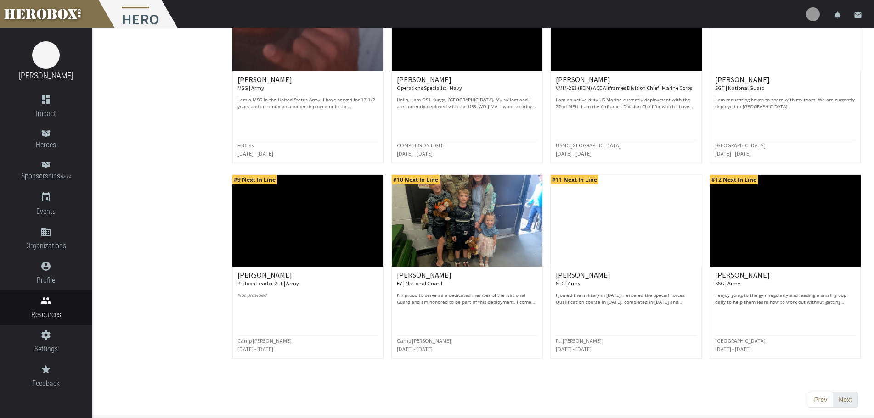
click at [851, 399] on button "Next" at bounding box center [845, 400] width 25 height 17
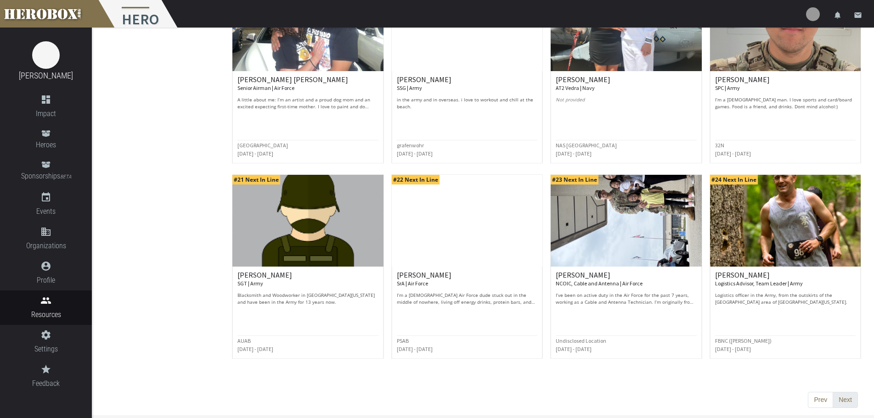
click at [846, 399] on button "Next" at bounding box center [845, 400] width 25 height 17
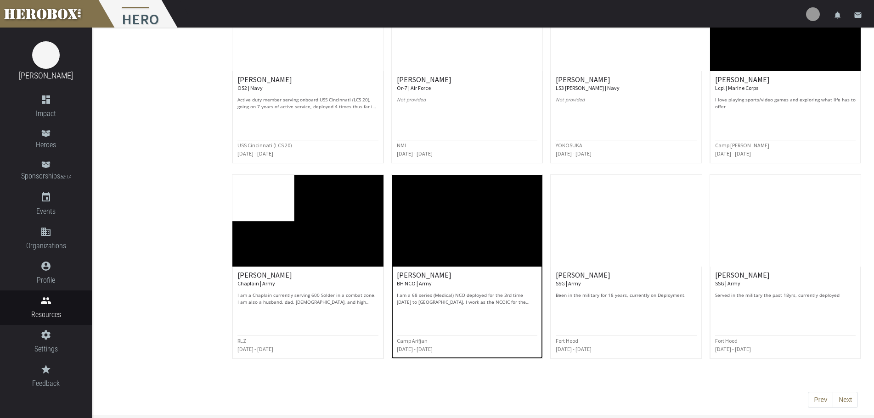
click at [486, 289] on div "Christopher W. BH NCO | Army I am a 68 series (Medical) NCO deployed for the 3r…" at bounding box center [467, 288] width 141 height 34
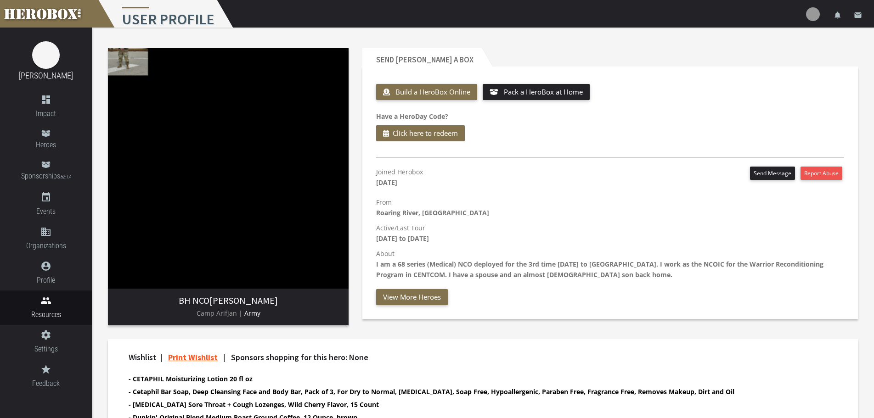
click at [135, 58] on img at bounding box center [228, 168] width 241 height 241
click at [136, 66] on img at bounding box center [228, 168] width 241 height 241
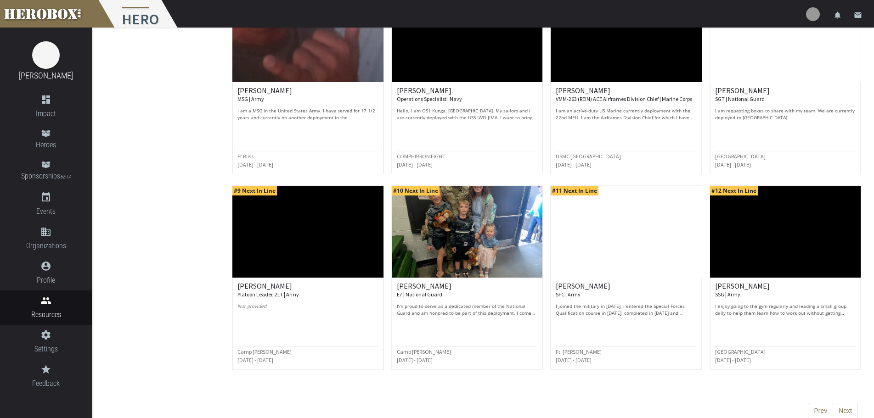
scroll to position [353, 0]
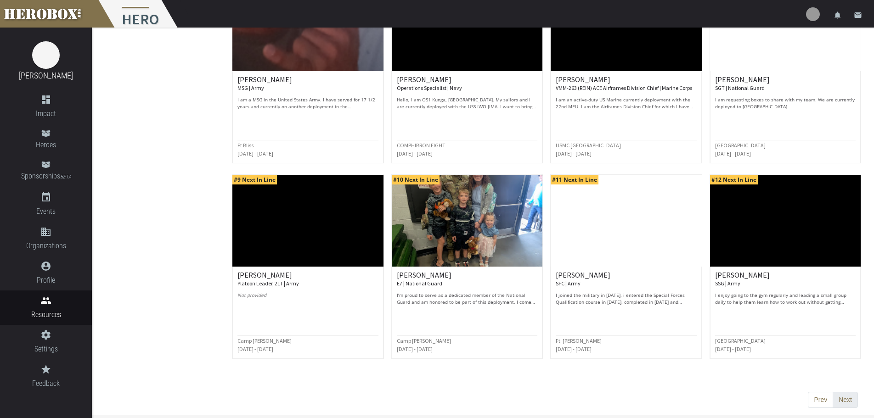
click at [853, 400] on button "Next" at bounding box center [845, 400] width 25 height 17
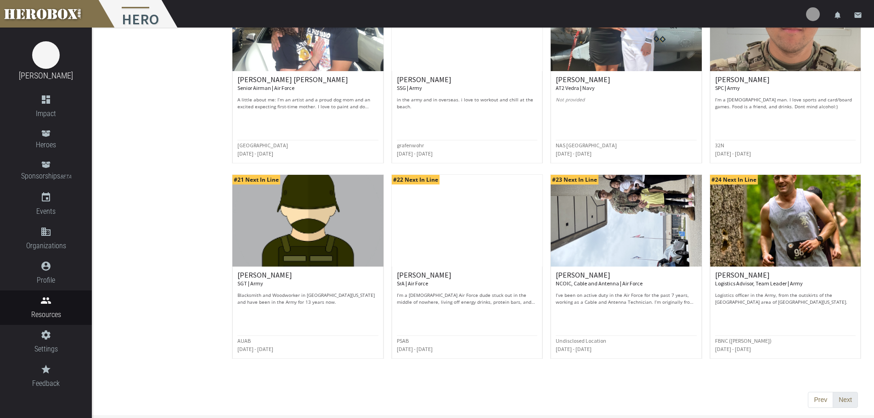
click at [848, 397] on button "Next" at bounding box center [845, 400] width 25 height 17
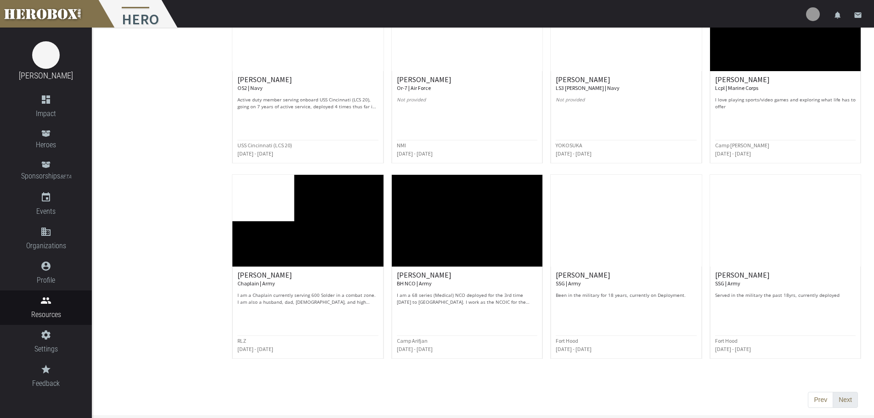
click at [852, 403] on button "Next" at bounding box center [845, 400] width 25 height 17
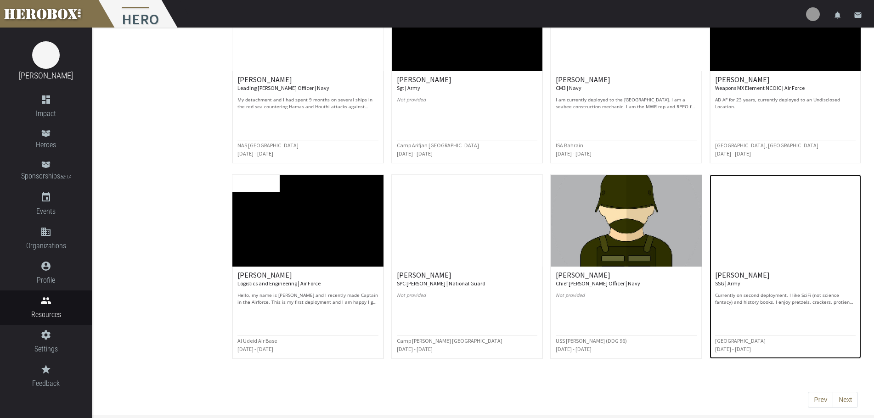
click at [747, 309] on div at bounding box center [785, 313] width 141 height 11
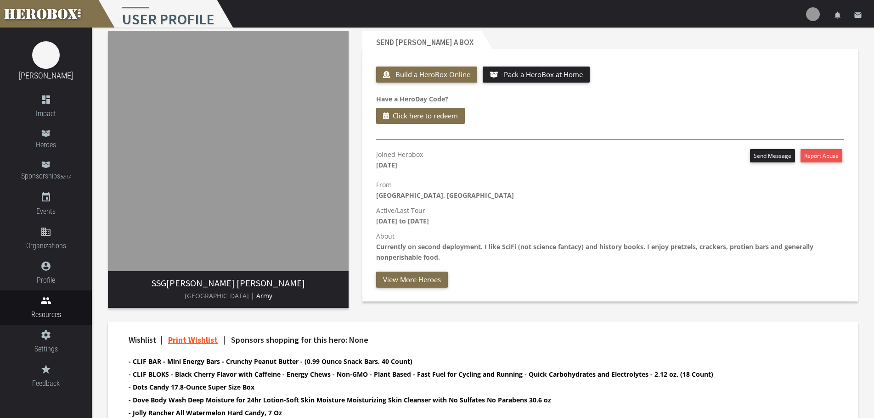
scroll to position [17, 0]
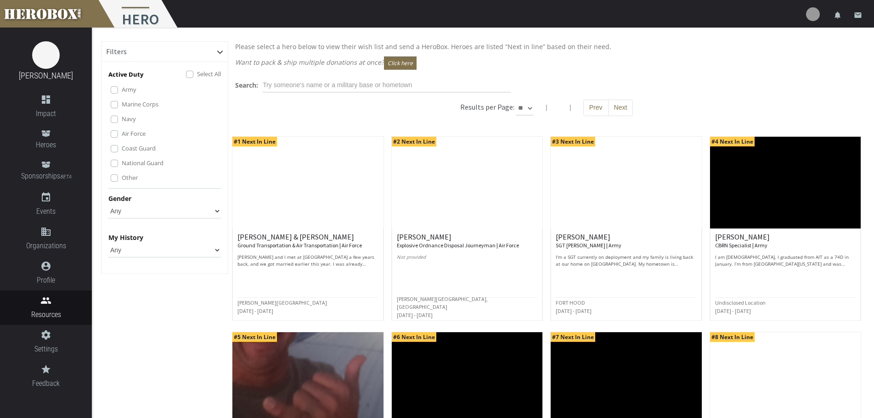
click at [530, 109] on select "** ** **" at bounding box center [524, 108] width 17 height 15
select select "*********"
click at [516, 101] on select "** ** **" at bounding box center [524, 108] width 17 height 15
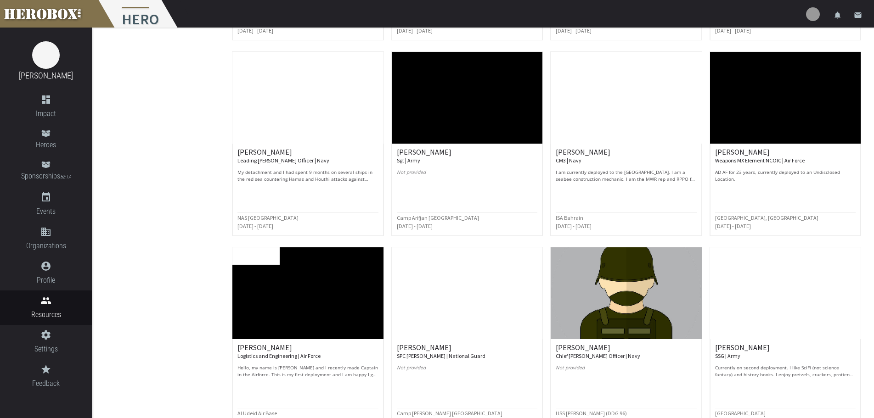
scroll to position [2114, 0]
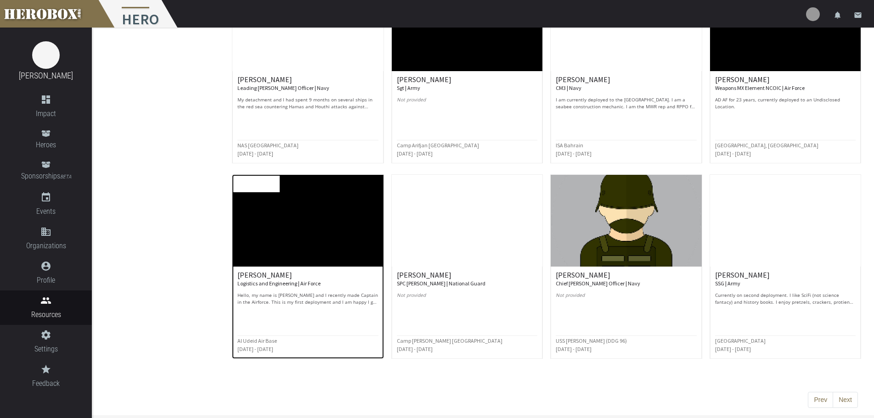
click at [323, 293] on p "Hello, my name is Martin and I recently made Captain in the Airforce. This is m…" at bounding box center [307, 299] width 141 height 14
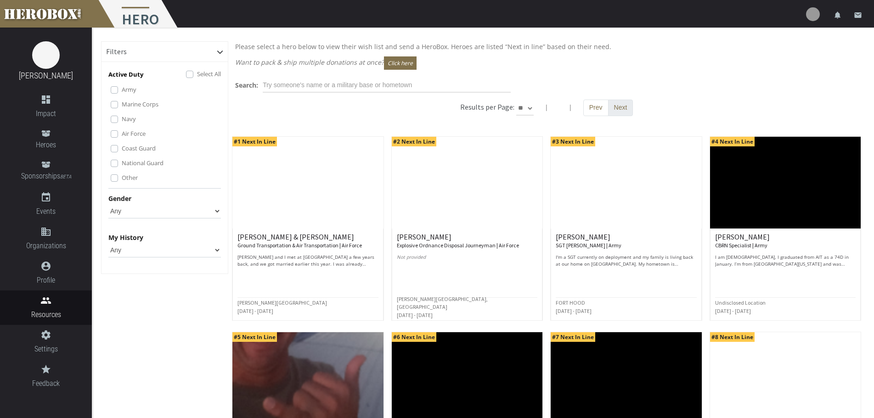
click at [621, 109] on button "Next" at bounding box center [620, 108] width 25 height 17
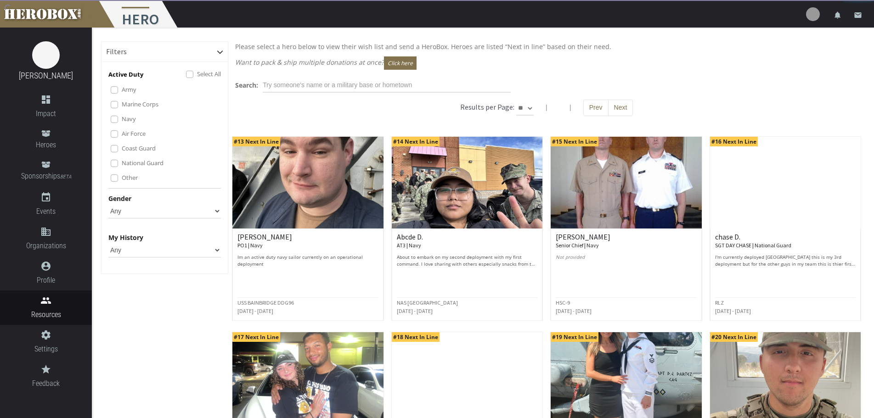
click at [621, 109] on button "Next" at bounding box center [620, 108] width 25 height 17
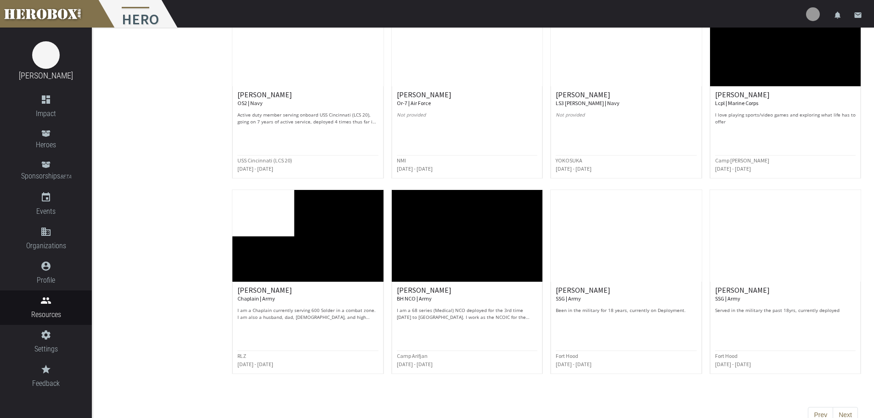
scroll to position [353, 0]
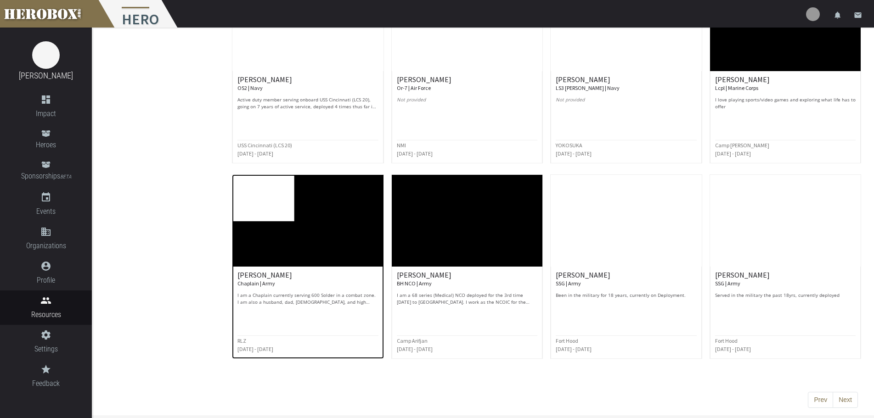
click at [320, 233] on img at bounding box center [307, 221] width 151 height 92
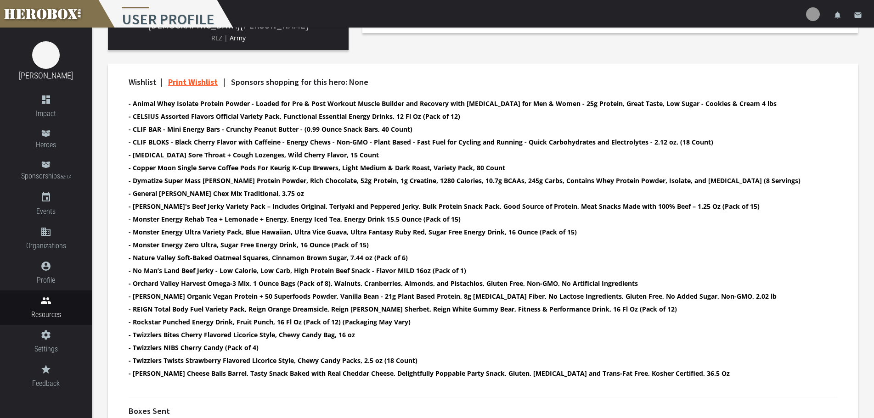
scroll to position [309, 0]
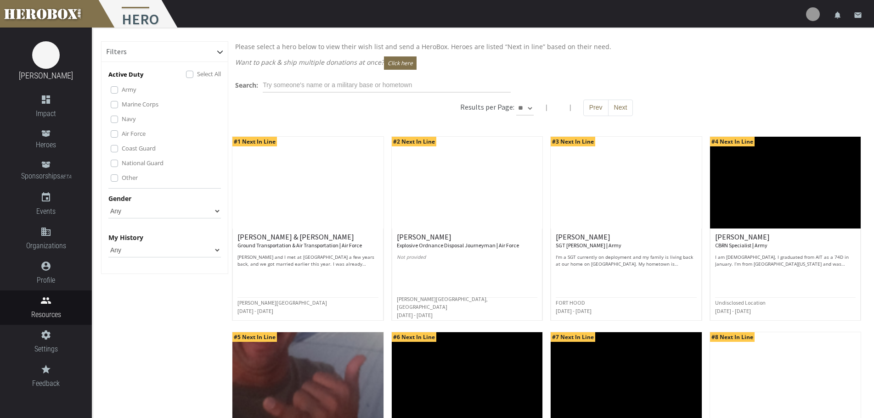
click at [534, 106] on div "Results per Page: ** ** ** | | Prev Next" at bounding box center [546, 113] width 637 height 26
click at [528, 109] on select "** ** **" at bounding box center [524, 108] width 17 height 15
select select "*********"
click at [516, 101] on select "** ** **" at bounding box center [524, 108] width 17 height 15
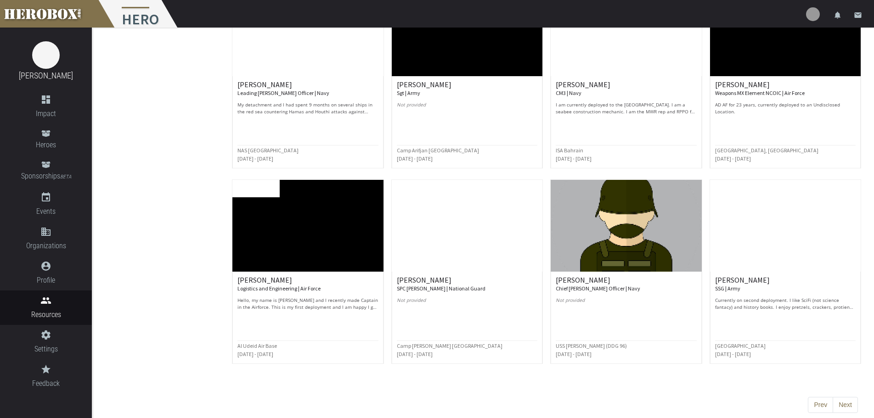
scroll to position [2114, 0]
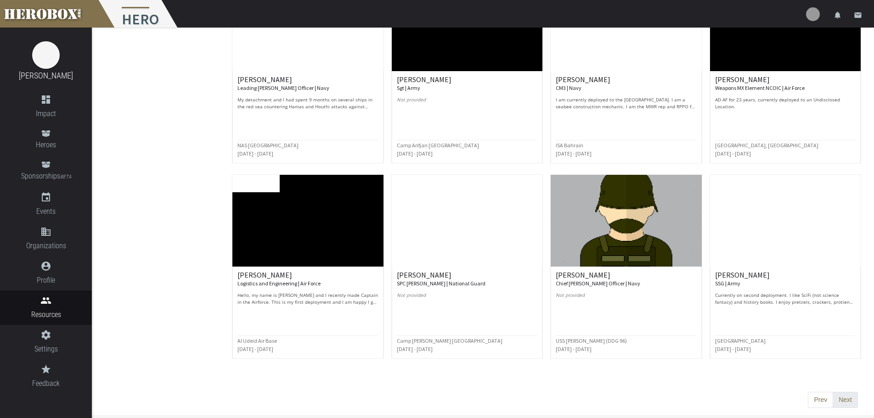
click at [850, 400] on button "Next" at bounding box center [845, 400] width 25 height 17
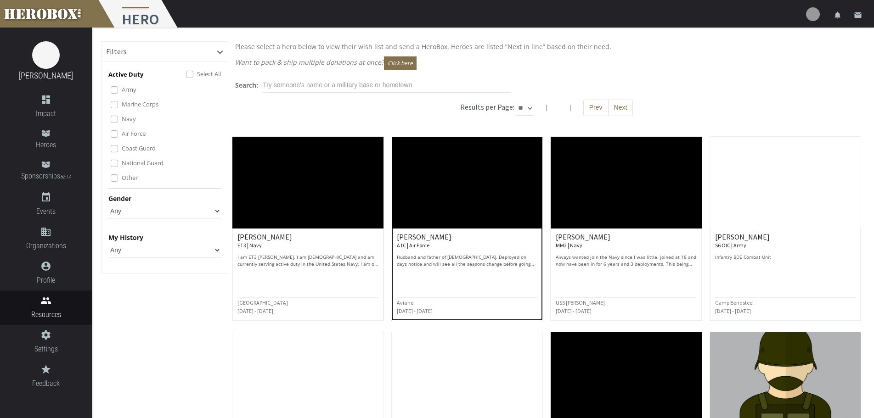
click at [505, 154] on img at bounding box center [467, 183] width 151 height 92
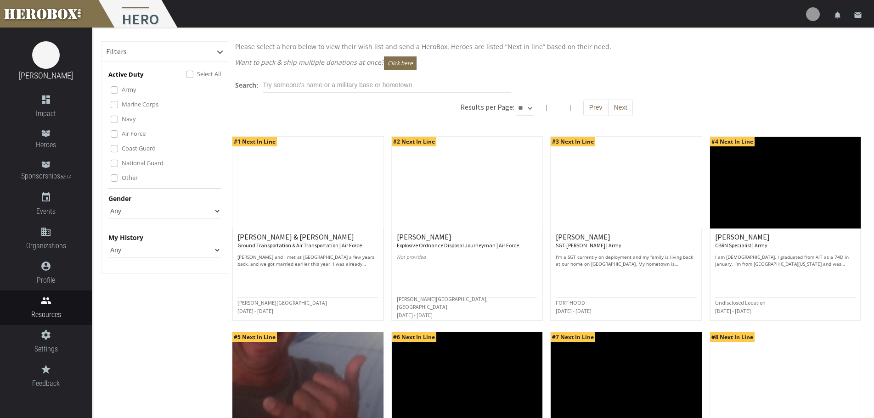
click at [521, 107] on select "** ** **" at bounding box center [524, 108] width 17 height 15
select select "*********"
click at [516, 101] on select "** ** **" at bounding box center [524, 108] width 17 height 15
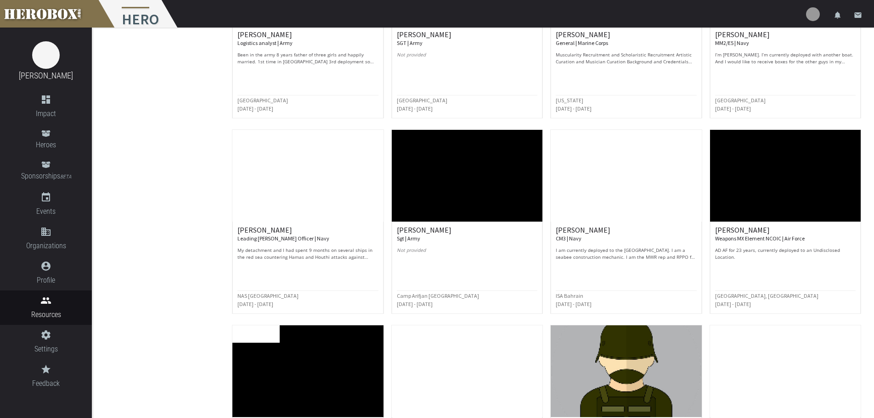
scroll to position [2114, 0]
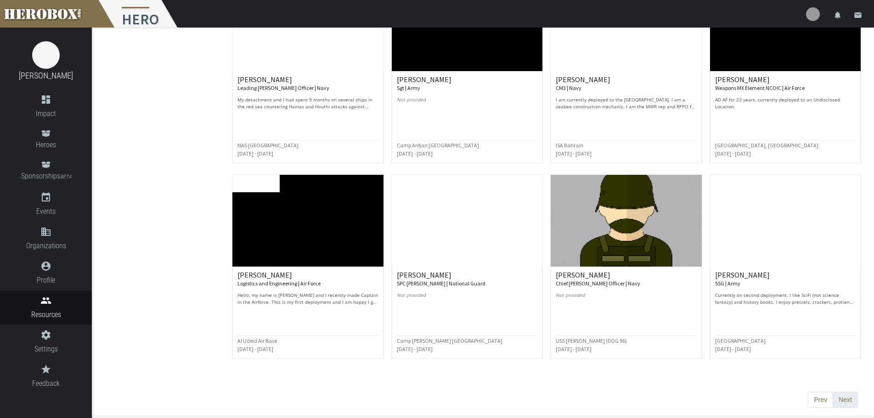
click at [849, 403] on button "Next" at bounding box center [845, 400] width 25 height 17
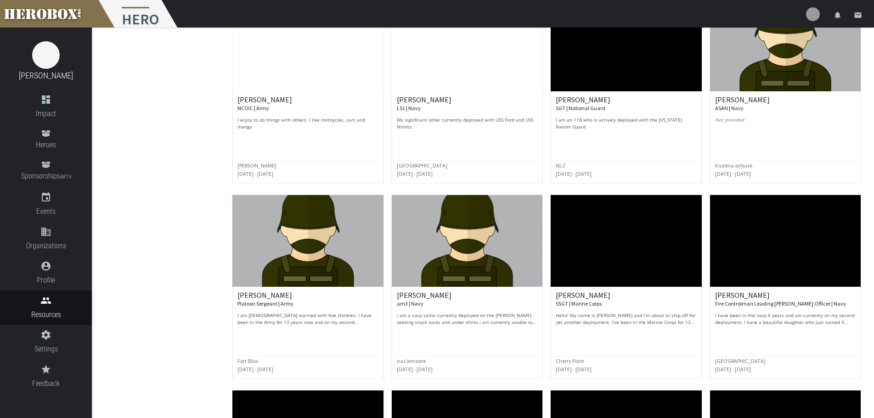
scroll to position [367, 0]
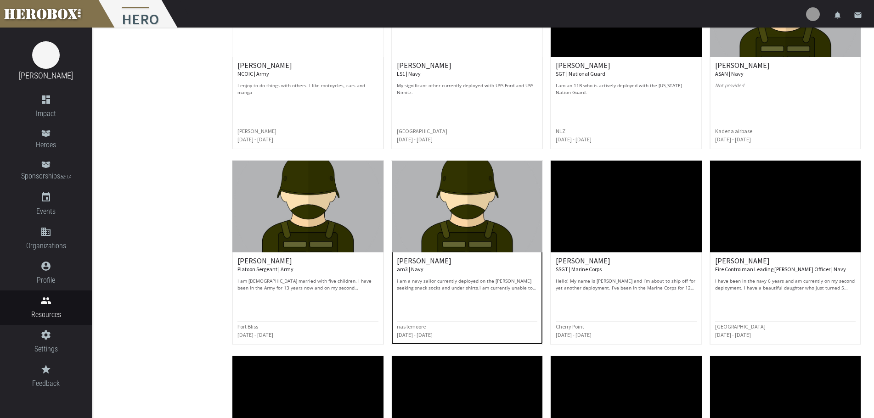
click at [426, 274] on div "michael G. am3 | Navy i am a navy sailor currently deployed on the Theodore Roo…" at bounding box center [467, 274] width 141 height 34
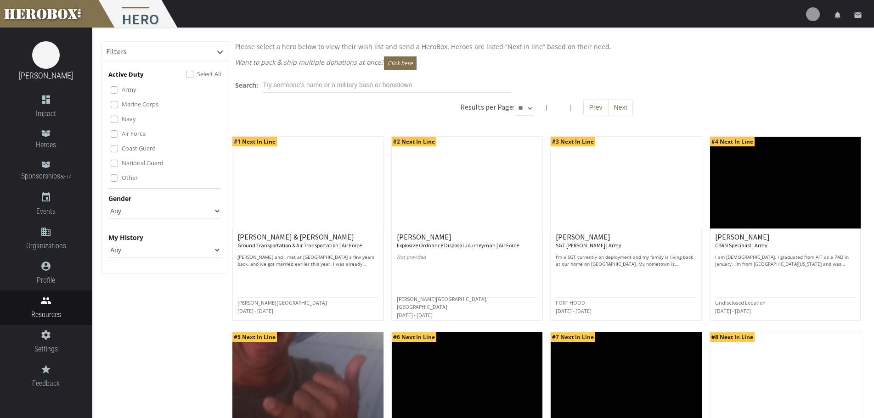
click at [525, 106] on select "** ** **" at bounding box center [524, 108] width 17 height 15
select select "*********"
click at [516, 101] on select "** ** **" at bounding box center [524, 108] width 17 height 15
click at [622, 112] on button "Next" at bounding box center [620, 108] width 25 height 17
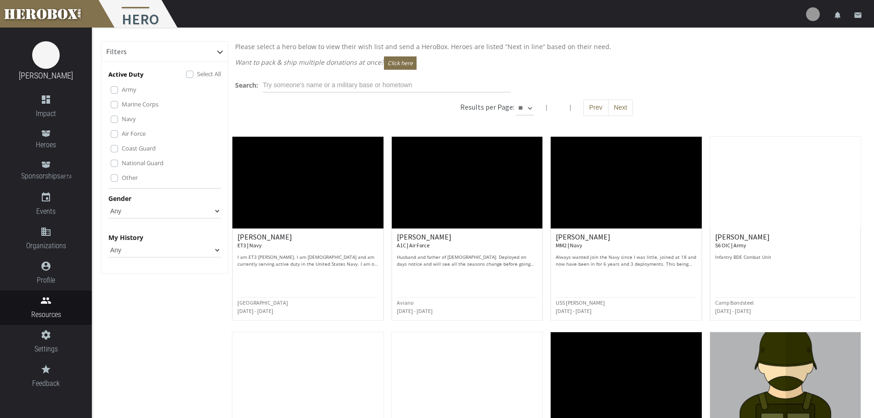
click at [622, 112] on button "Next" at bounding box center [620, 108] width 25 height 17
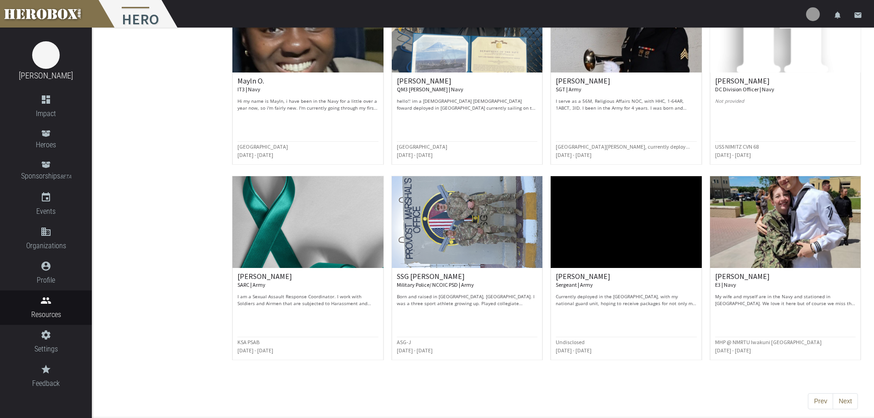
scroll to position [2114, 0]
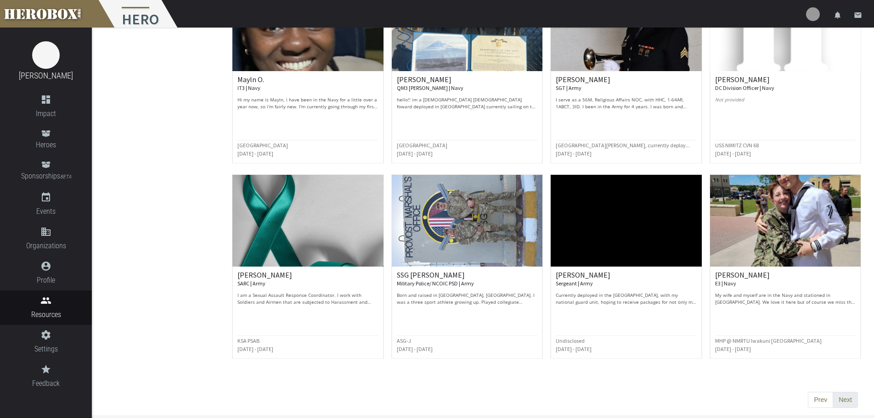
click at [847, 403] on button "Next" at bounding box center [845, 400] width 25 height 17
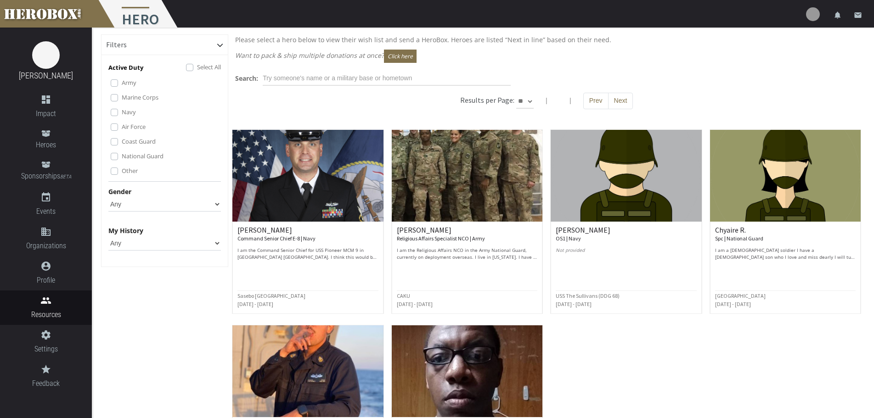
scroll to position [0, 0]
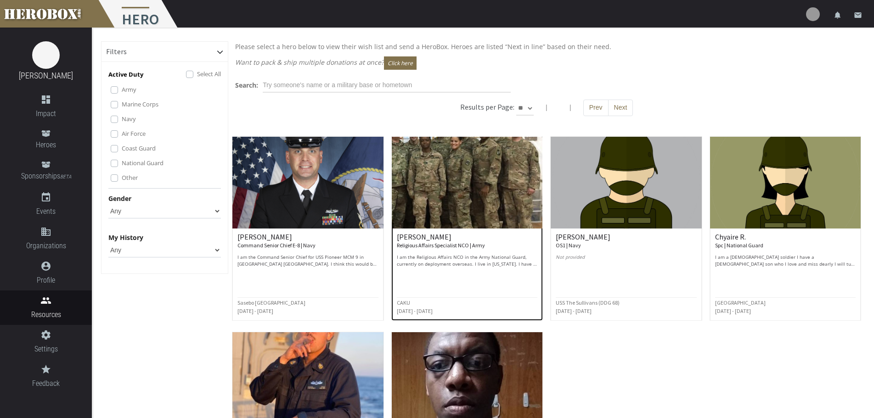
click at [505, 197] on img at bounding box center [467, 183] width 151 height 92
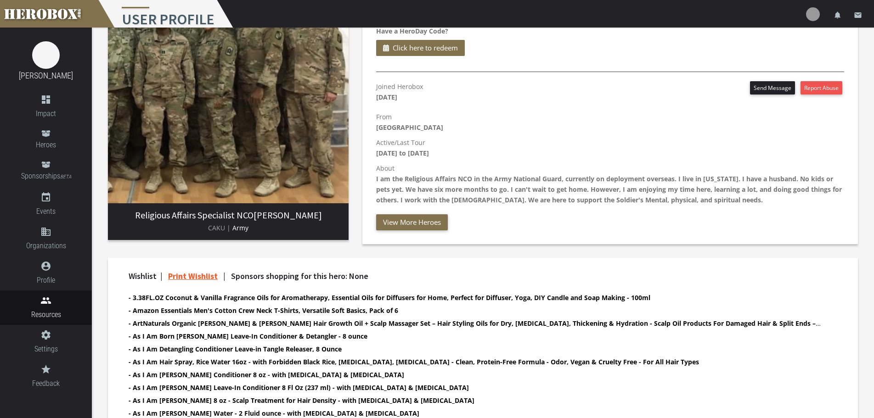
scroll to position [71, 0]
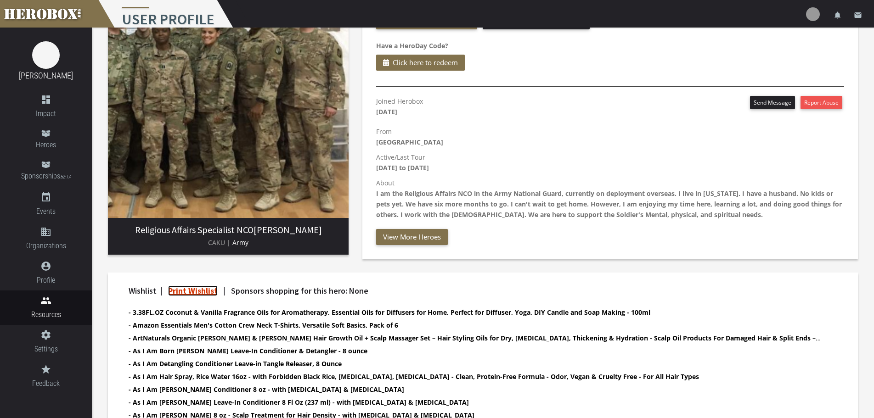
click at [211, 287] on link "Print Wishlist" at bounding box center [193, 291] width 50 height 11
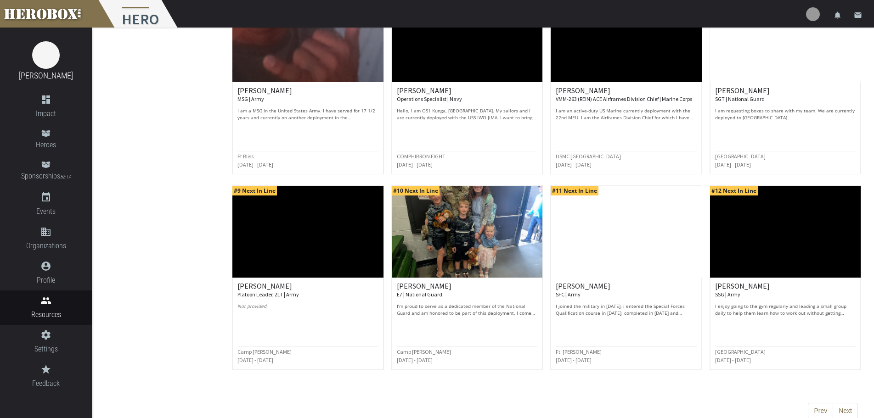
scroll to position [353, 0]
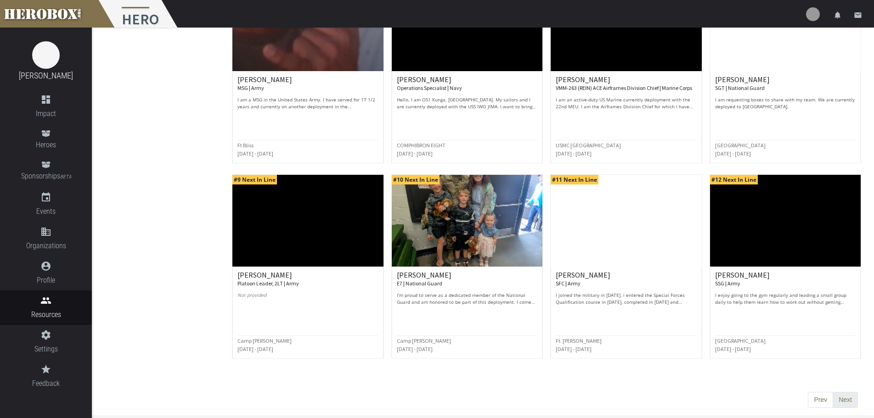
click at [850, 400] on button "Next" at bounding box center [845, 400] width 25 height 17
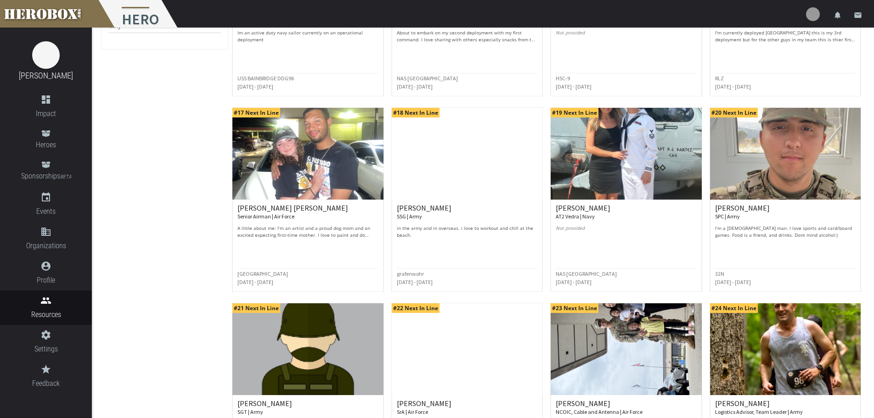
scroll to position [230, 0]
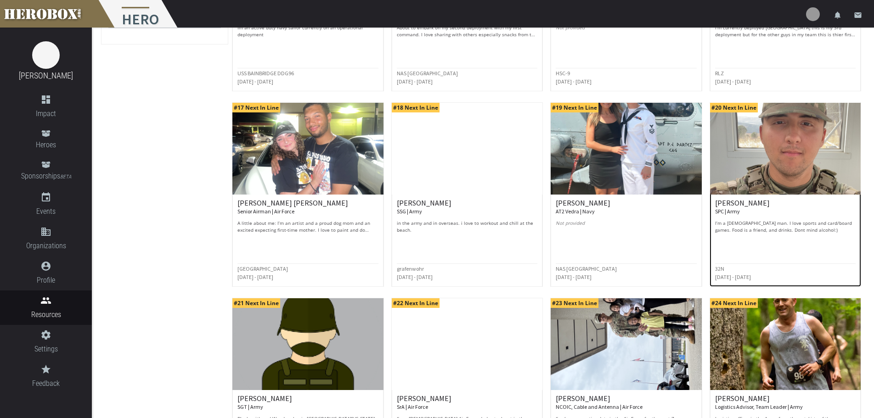
click at [812, 234] on div "Danny S. SPC | Army I’m a 21 year old man. I love sports and card/board games. …" at bounding box center [785, 231] width 141 height 64
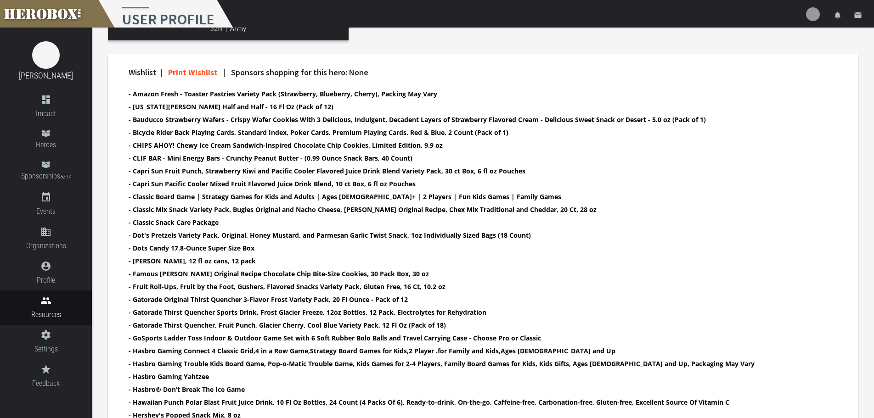
scroll to position [321, 0]
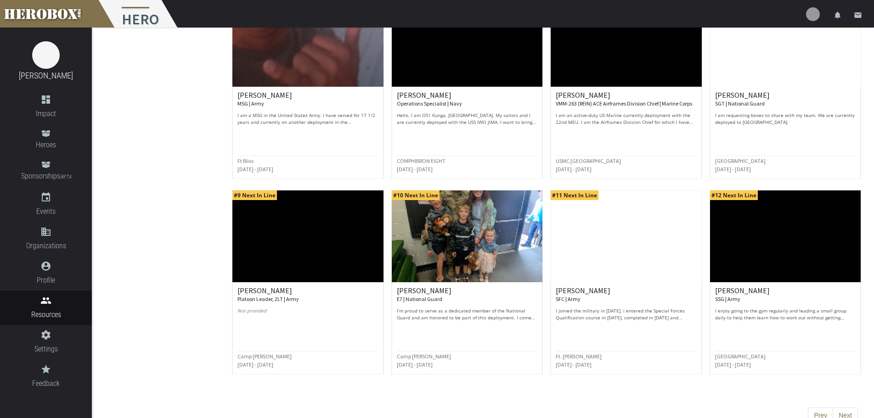
scroll to position [353, 0]
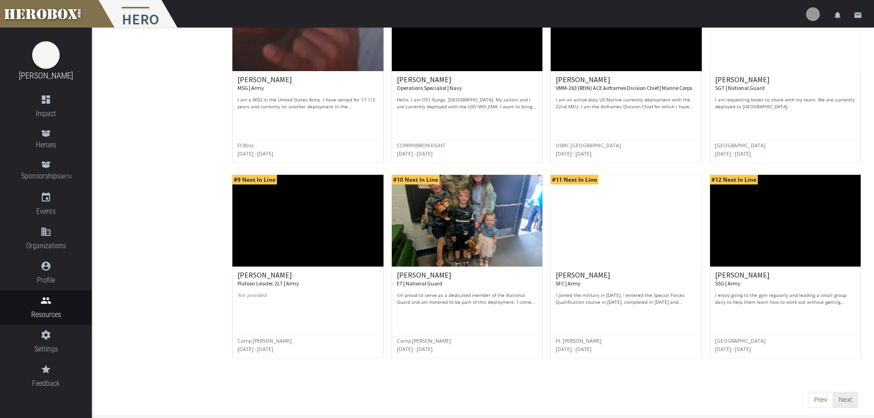
click at [844, 395] on button "Next" at bounding box center [845, 400] width 25 height 17
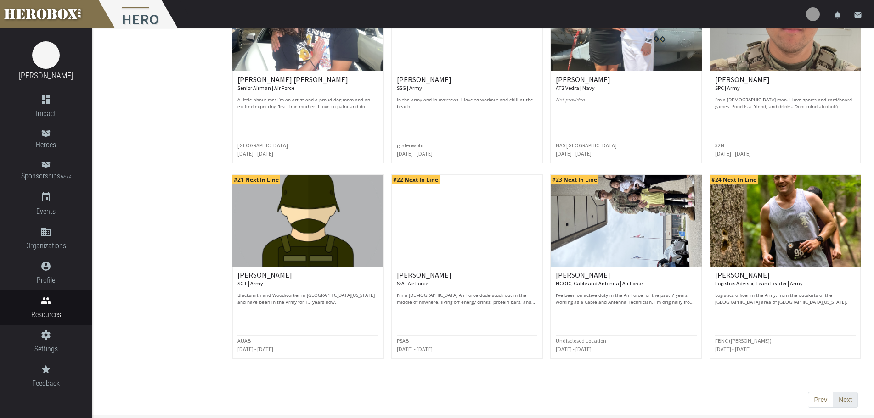
click at [850, 401] on button "Next" at bounding box center [845, 400] width 25 height 17
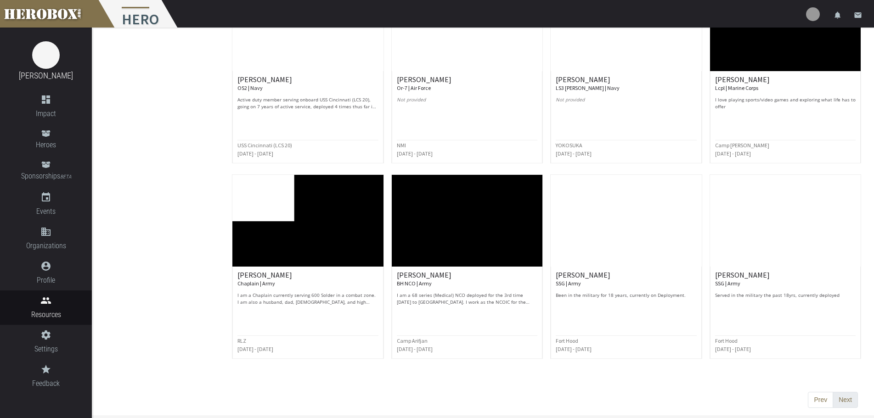
click at [851, 401] on button "Next" at bounding box center [845, 400] width 25 height 17
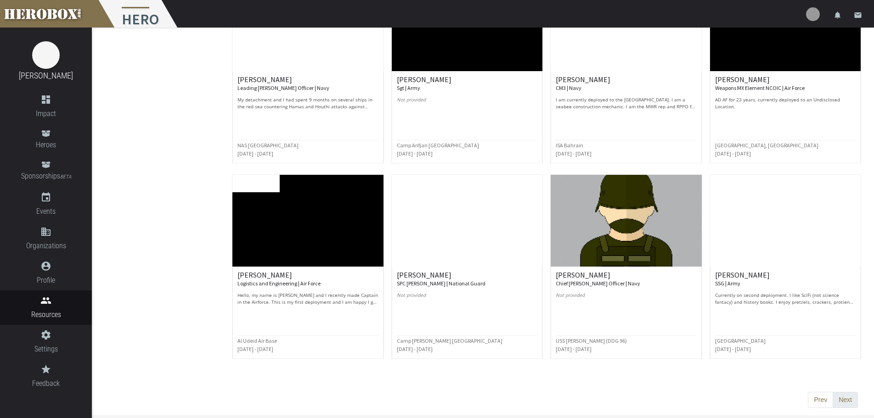
click at [850, 403] on button "Next" at bounding box center [845, 400] width 25 height 17
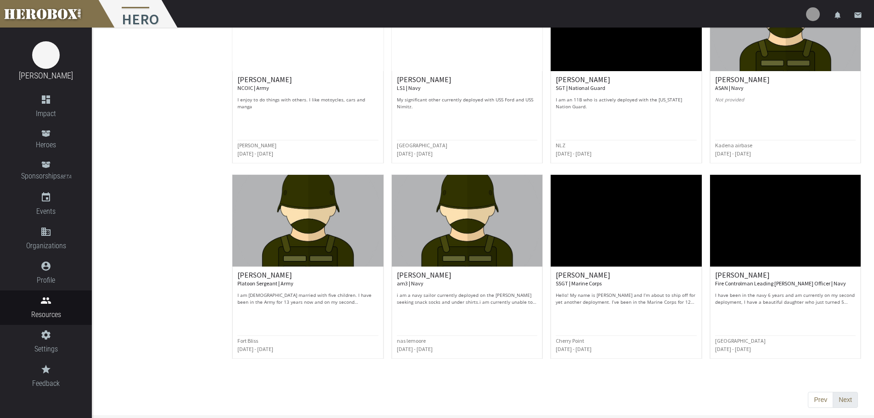
click at [851, 398] on button "Next" at bounding box center [845, 400] width 25 height 17
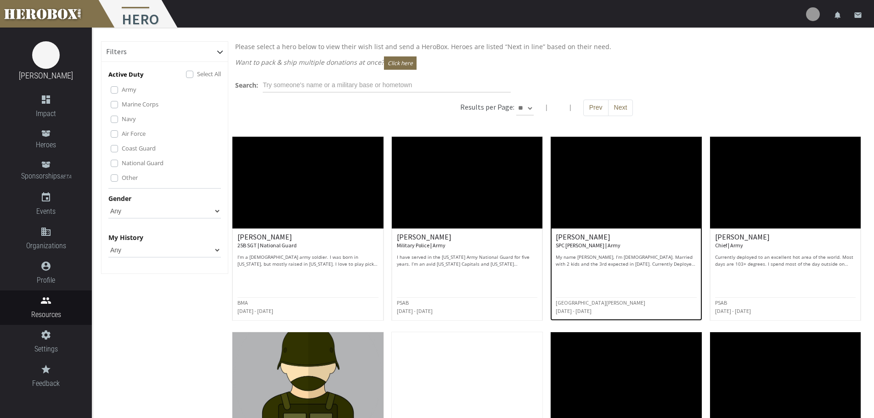
click at [676, 260] on p "My name Frank Mercado, I’m 30 years old. Married with 2 kids and the 3rd expect…" at bounding box center [626, 261] width 141 height 14
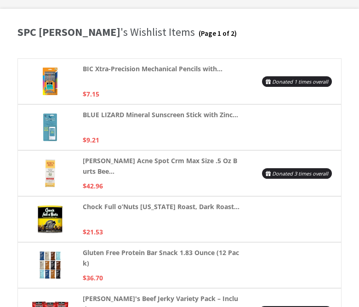
drag, startPoint x: 130, startPoint y: 105, endPoint x: 130, endPoint y: 100, distance: 5.1
click at [130, 104] on div "BIC Xtra-Precision Mechanical Pencils with... $7.15 Donated 1 times overall BLU…" at bounding box center [179, 241] width 324 height 367
click at [301, 153] on div "[PERSON_NAME] Acne Spot Crm Max Size .5 Oz Burts Bee... $42.96 Donated 3 times …" at bounding box center [179, 173] width 324 height 46
